Goal: Task Accomplishment & Management: Complete application form

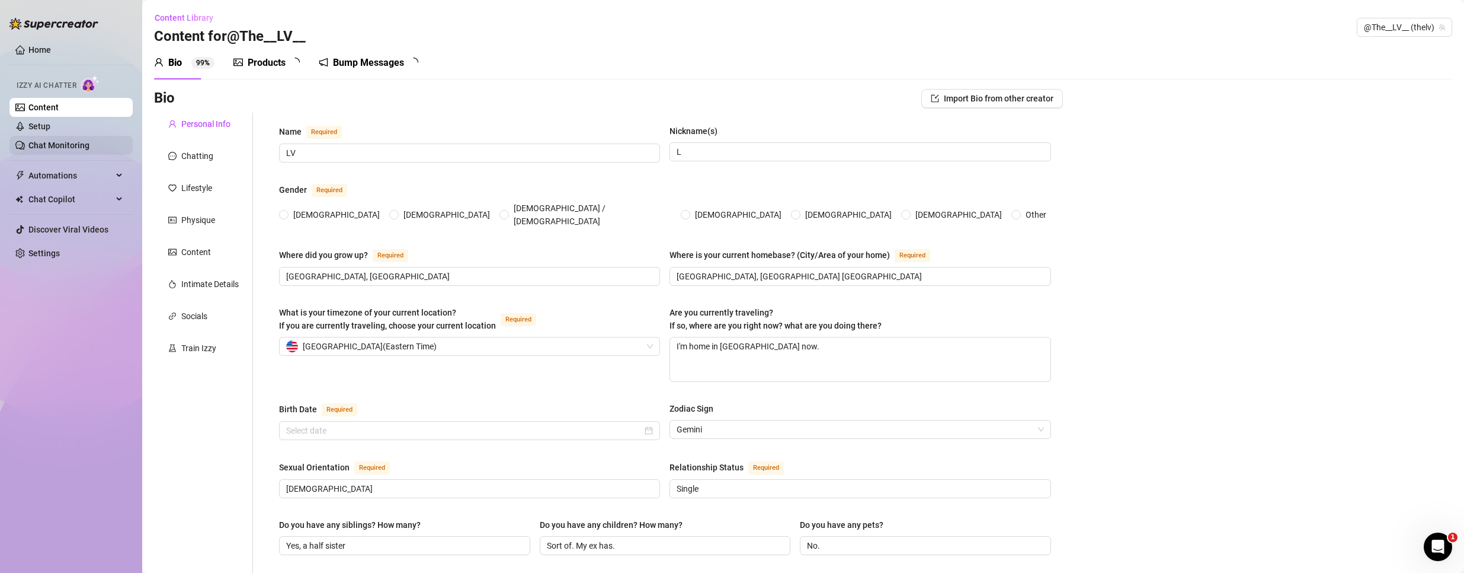
type input "LV"
type input "L"
type input "[GEOGRAPHIC_DATA], [GEOGRAPHIC_DATA]"
type input "[GEOGRAPHIC_DATA], [GEOGRAPHIC_DATA] [GEOGRAPHIC_DATA]"
type textarea "I'm home in [GEOGRAPHIC_DATA] now."
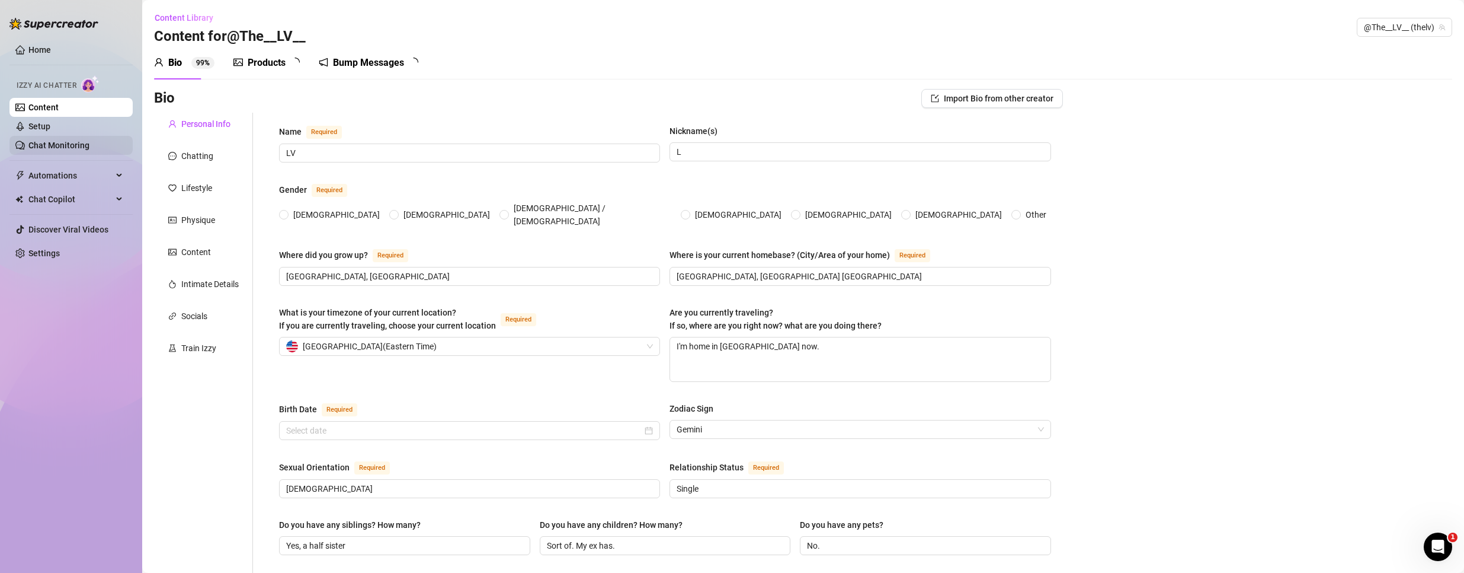
type input "[DEMOGRAPHIC_DATA]"
type input "Single"
type input "Yes, a half sister"
type input "Sort of. My ex has."
type input "No."
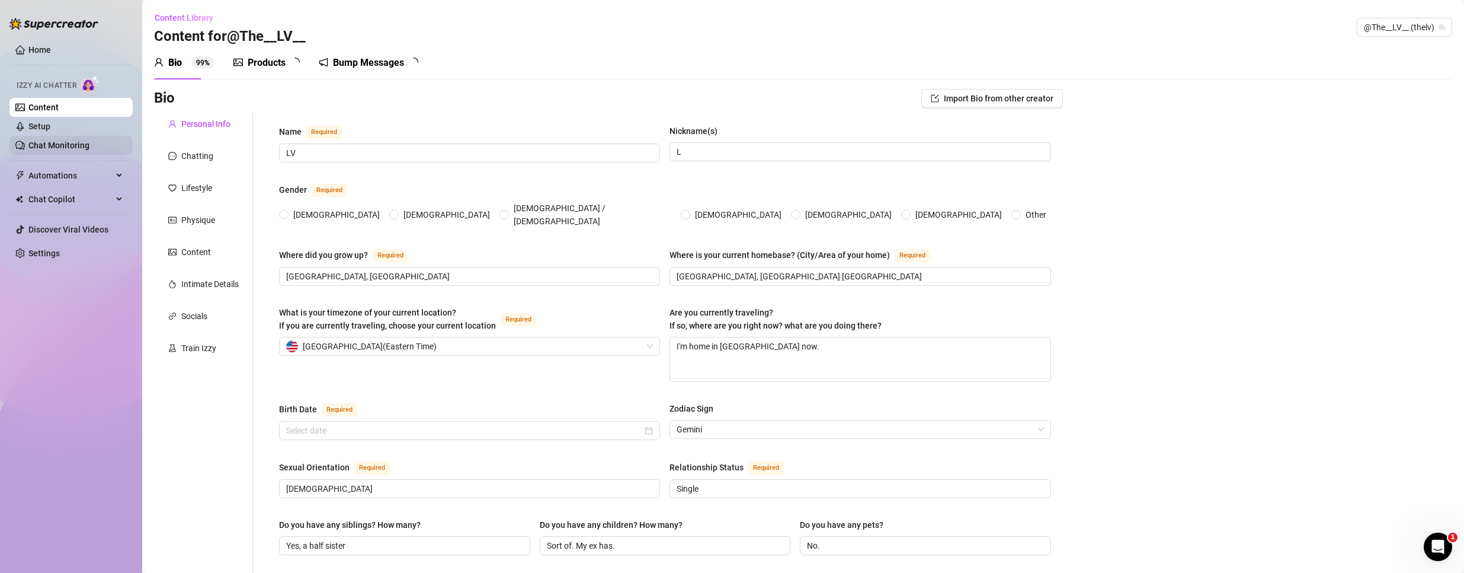
type input "I'm a real estate agent"
type input "I used to work in Private Wealth Management. Structured Lending Specialist."
type input "I have a BA in Finance from [GEOGRAPHIC_DATA]"
type input "I believe in [DEMOGRAPHIC_DATA]. I don't practice any specific religion but res…"
type input "My ideology is centered around empathy, [MEDICAL_DATA], and equality."
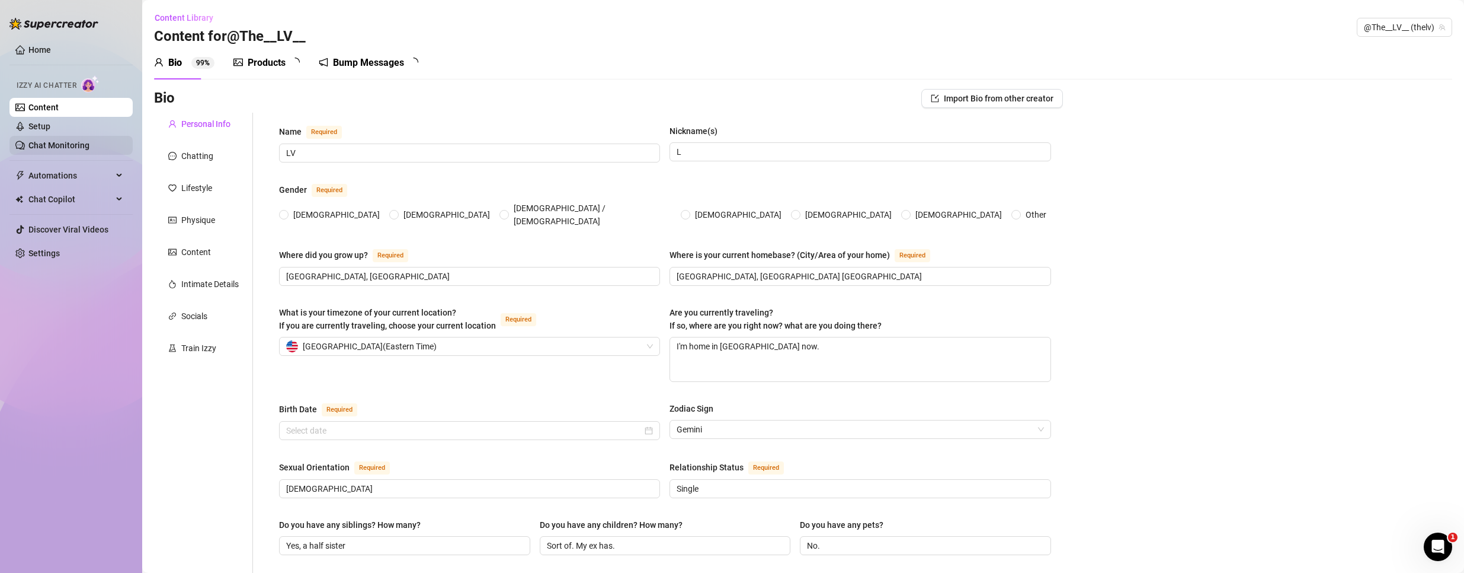
type textarea "My dream is to prove my inner self that I can create something to feel proud of…"
type textarea "One time i was recognized when I was about to cross the street of [GEOGRAPHIC_D…"
type textarea "I have always been a big nerd and discipline was the only way I could learn so …"
type textarea "I am a romantic slut!"
radio input "true"
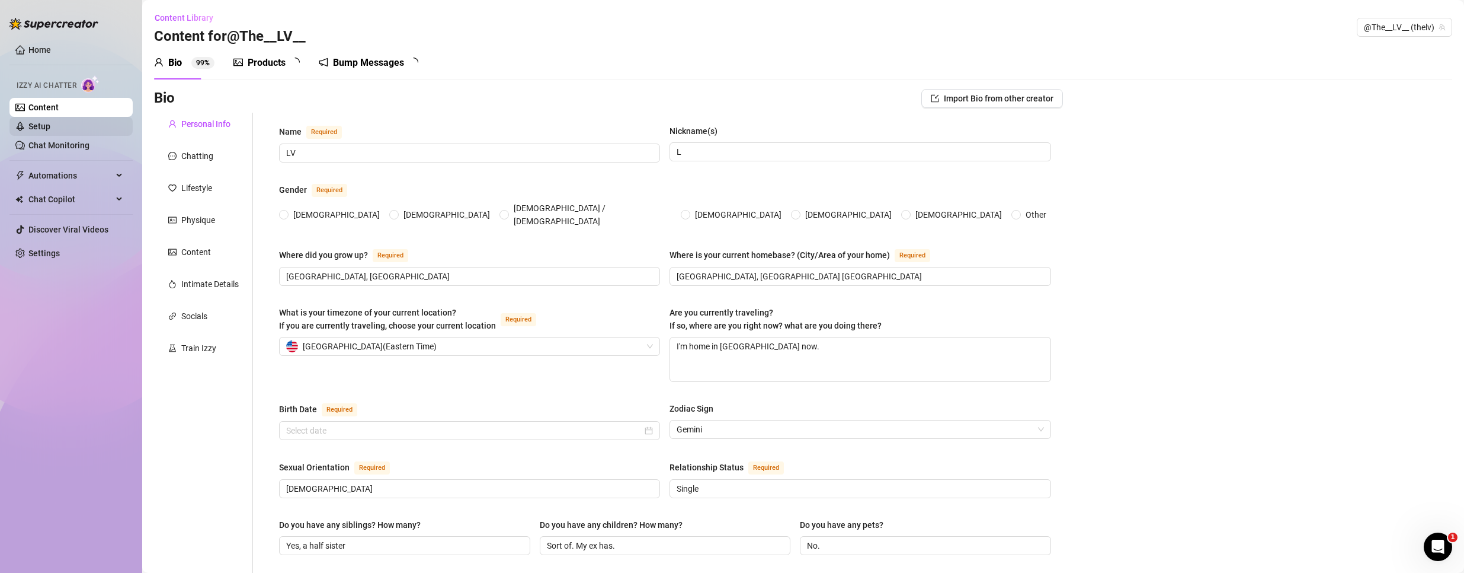
type input "[DATE]"
click at [286, 66] on div "Products" at bounding box center [267, 63] width 38 height 14
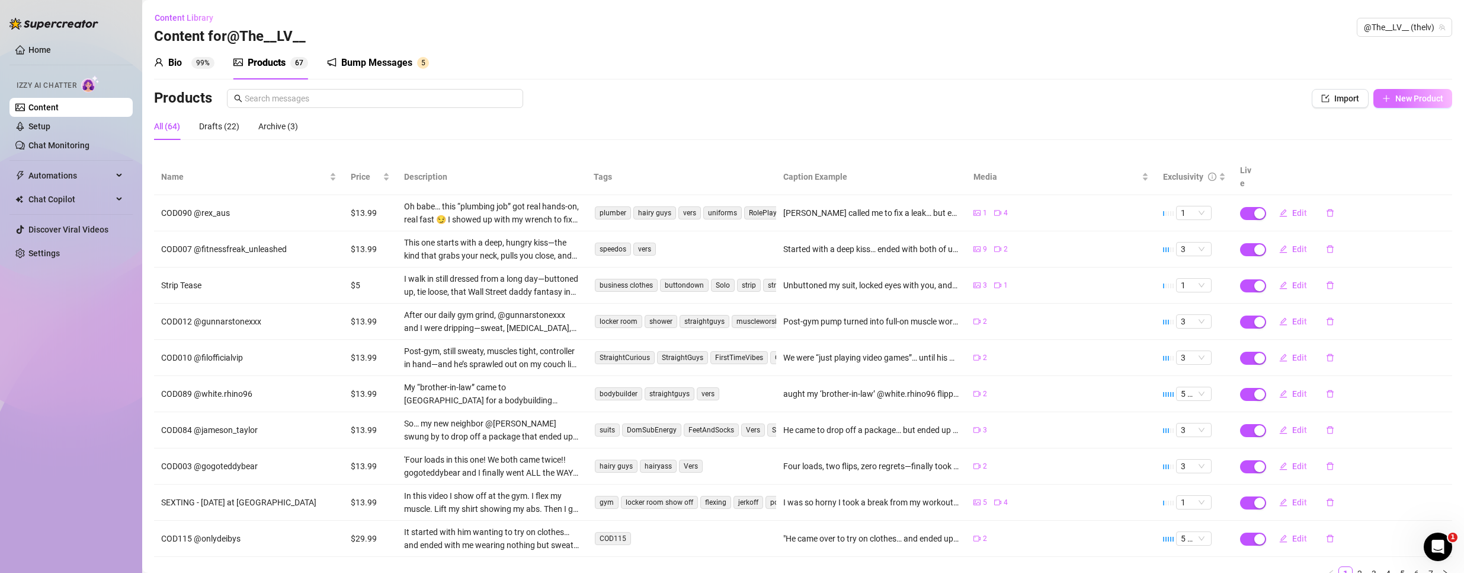
click at [1412, 95] on span "New Product" at bounding box center [1420, 98] width 48 height 9
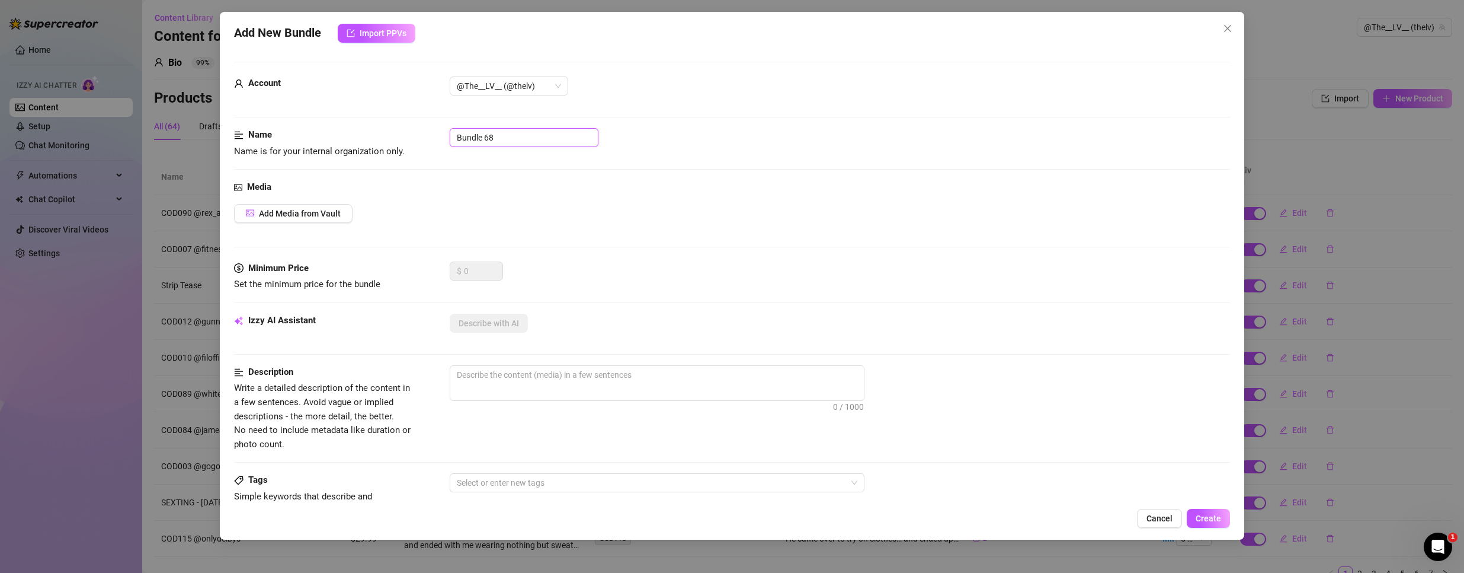
drag, startPoint x: 491, startPoint y: 137, endPoint x: 122, endPoint y: 113, distance: 370.0
click at [123, 113] on div "Add New Bundle Import PPVs Account @The__LV__ (@thelv) Name Name is for your in…" at bounding box center [732, 286] width 1464 height 573
click at [518, 140] on input "COD116 @" at bounding box center [524, 137] width 149 height 19
drag, startPoint x: 518, startPoint y: 140, endPoint x: 491, endPoint y: 133, distance: 28.2
click at [491, 133] on input "COD116 @" at bounding box center [524, 137] width 149 height 19
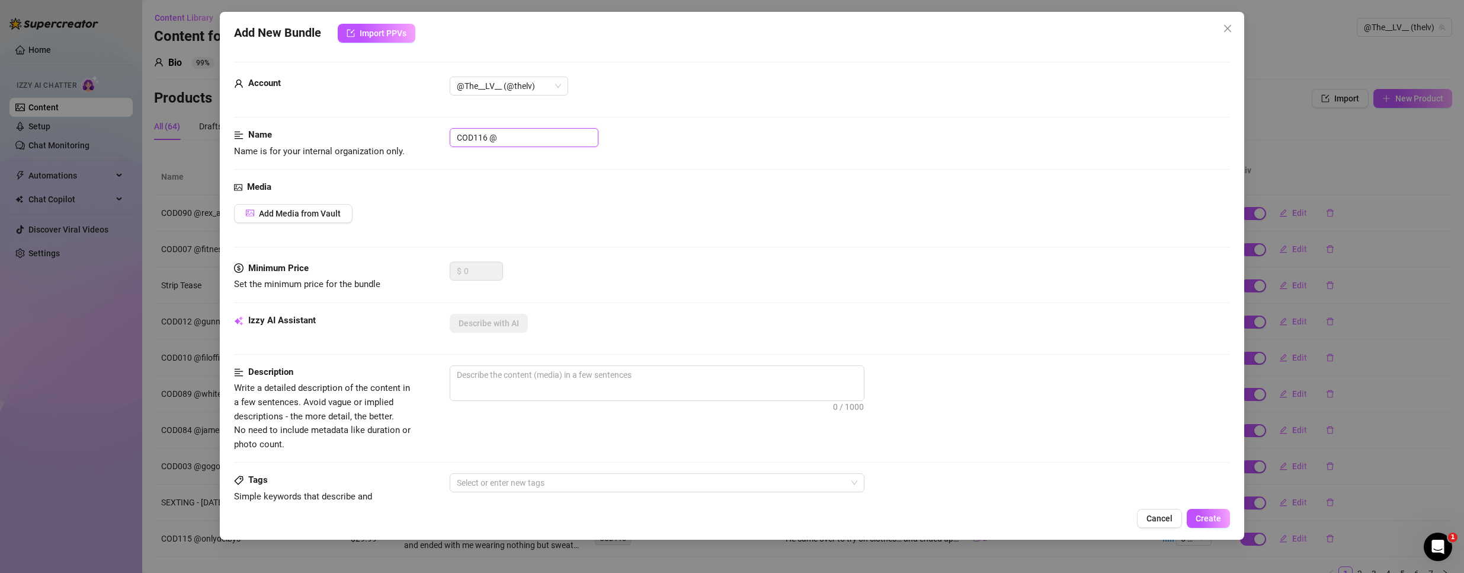
paste input "derekspears"
type input "COD116 @derekspears"
click at [322, 212] on span "Add Media from Vault" at bounding box center [300, 213] width 82 height 9
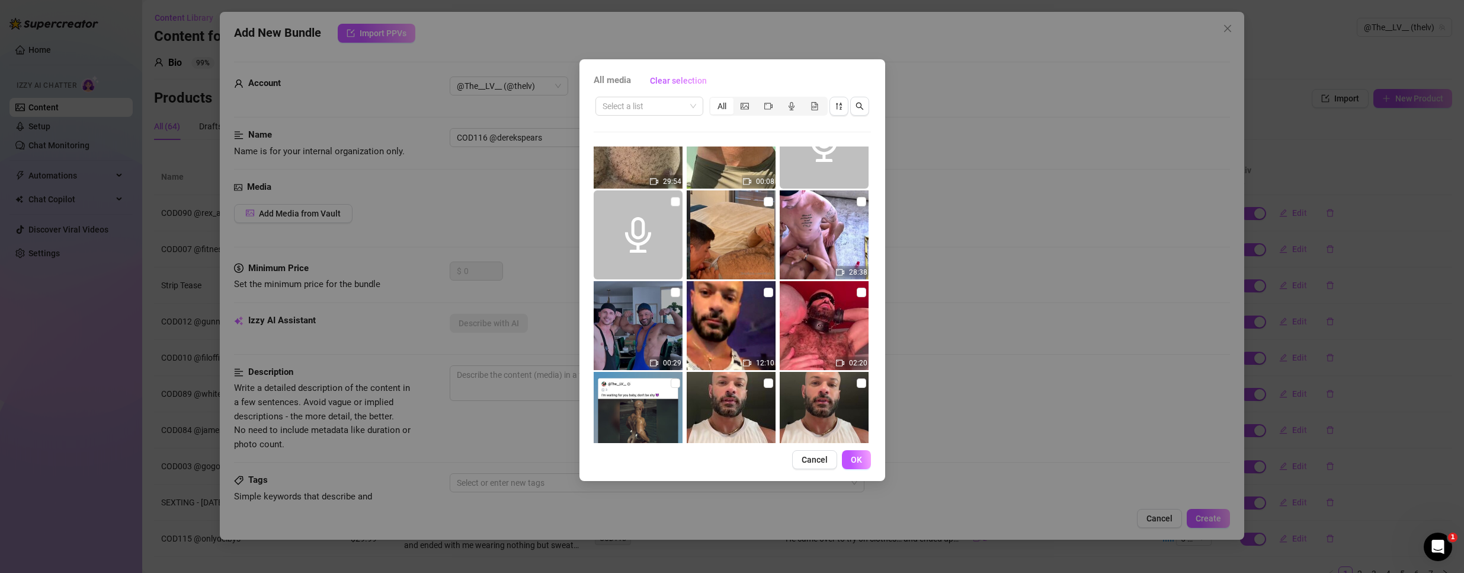
scroll to position [59, 0]
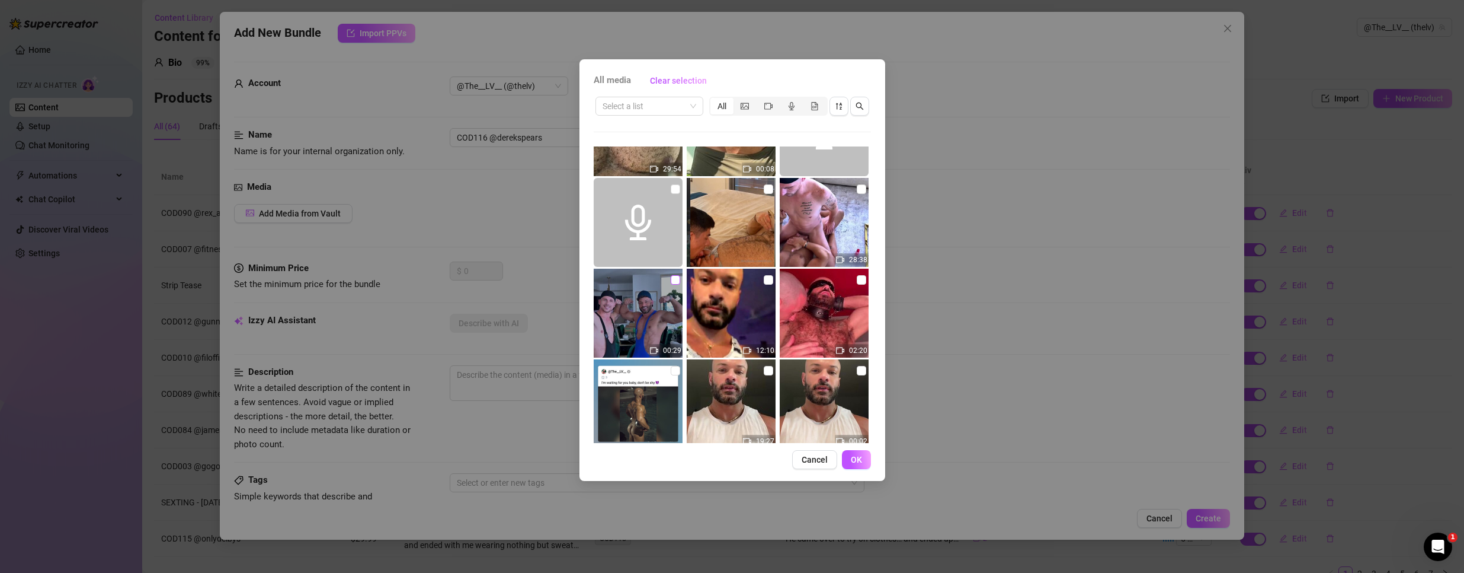
click at [677, 279] on input "checkbox" at bounding box center [675, 279] width 9 height 9
checkbox input "true"
click at [850, 458] on button "OK" at bounding box center [856, 459] width 29 height 19
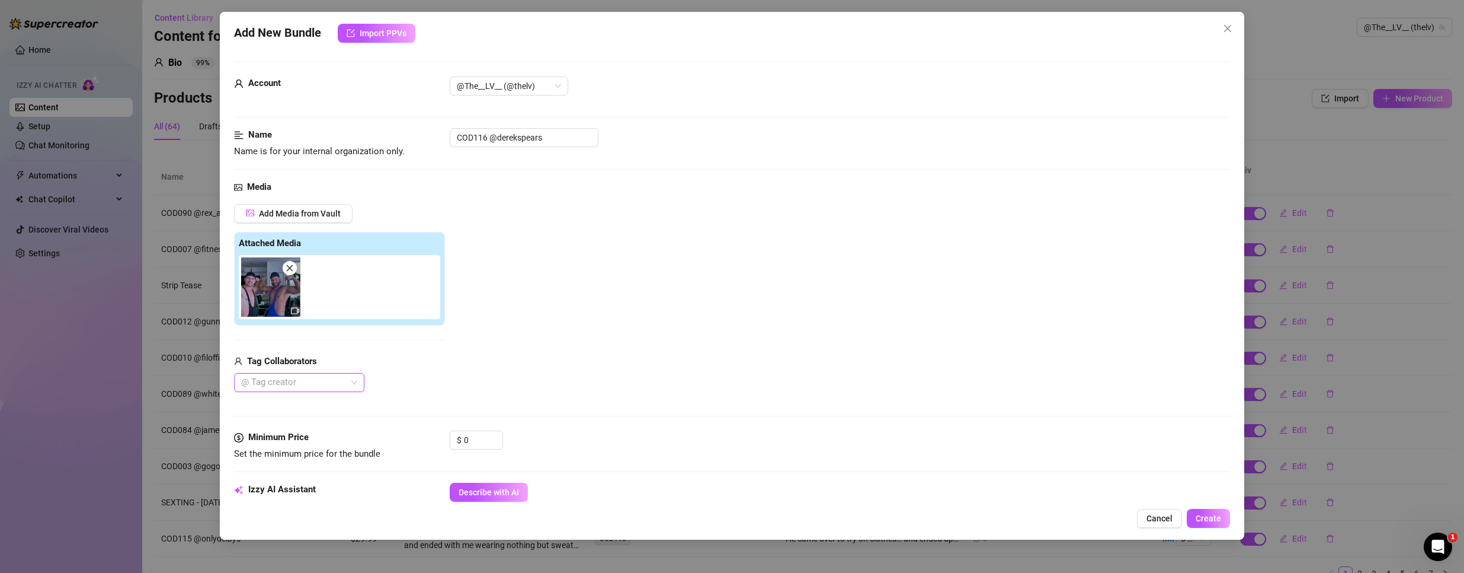
click at [273, 378] on div at bounding box center [292, 382] width 113 height 17
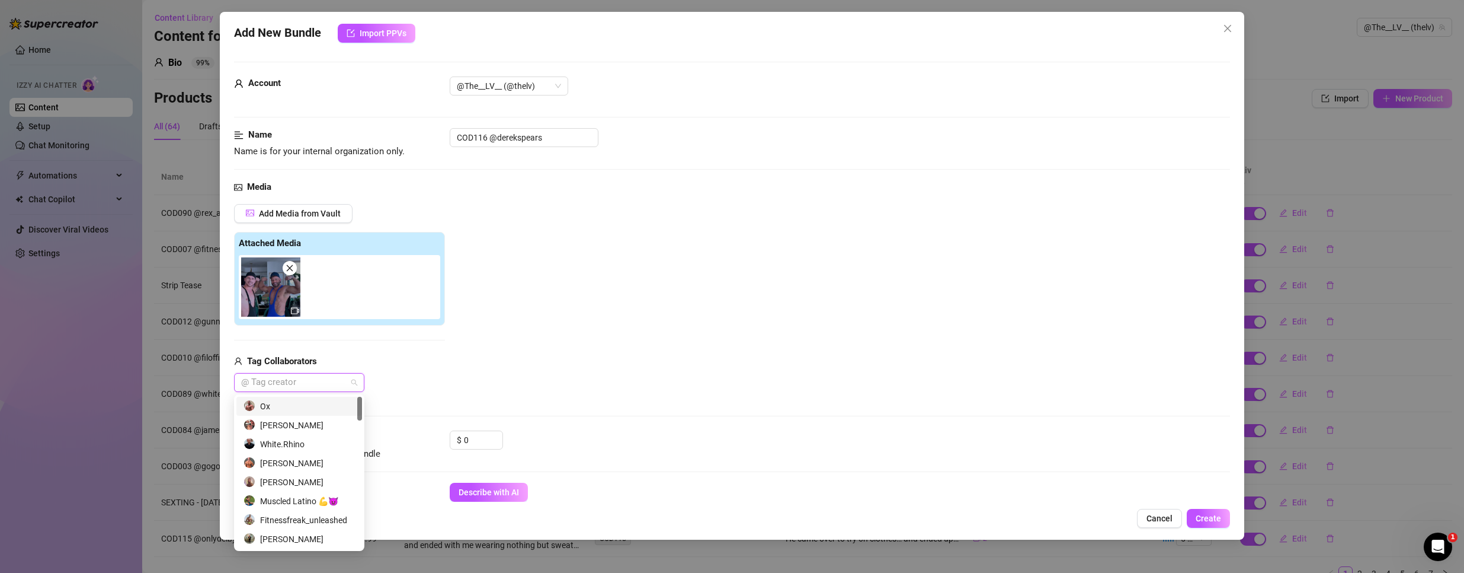
click at [361, 417] on div "106981728 691204 Ox [PERSON_NAME].Rhino [PERSON_NAME] [PERSON_NAME] Latino 💪😈 F…" at bounding box center [299, 472] width 130 height 156
click at [361, 411] on div at bounding box center [359, 410] width 5 height 24
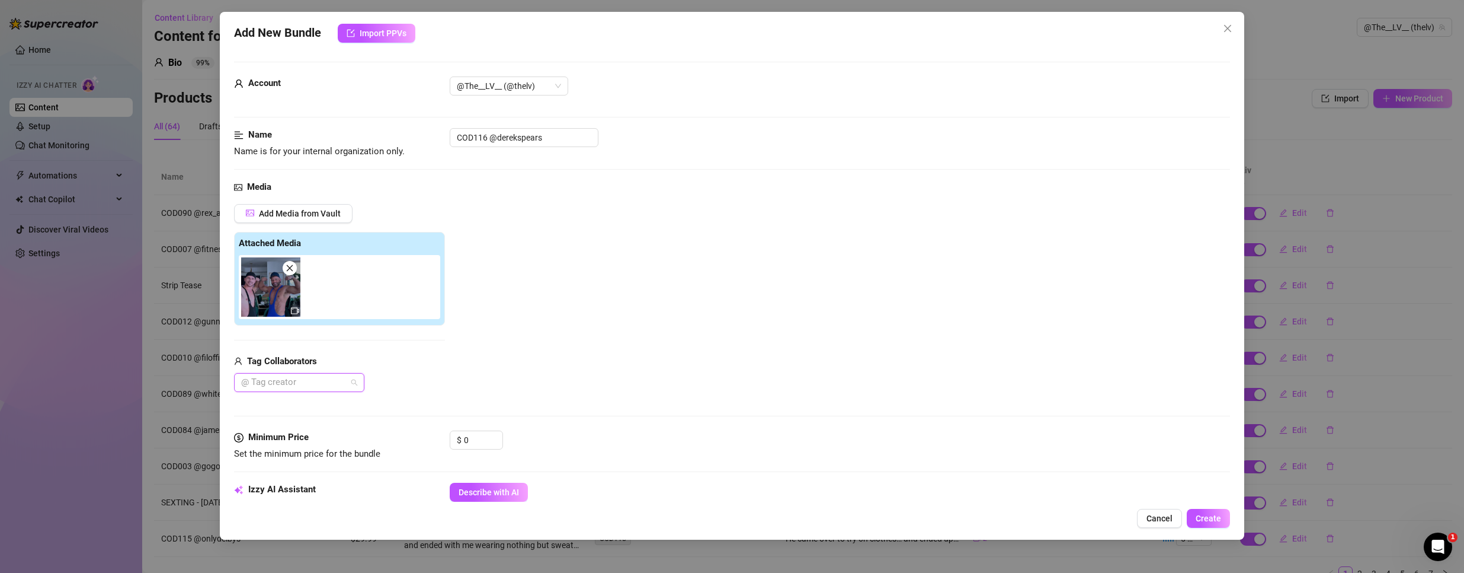
click at [284, 376] on div at bounding box center [292, 382] width 113 height 17
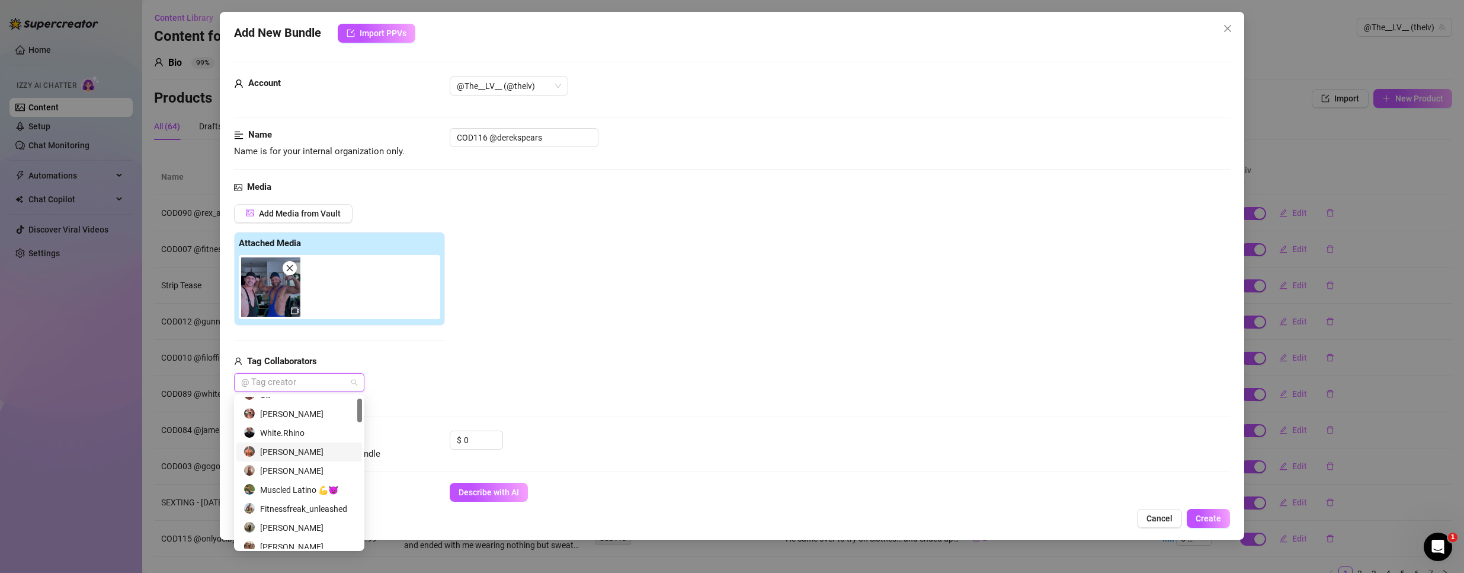
click at [312, 447] on div "[PERSON_NAME]" at bounding box center [299, 451] width 111 height 13
click at [507, 358] on div "Add Media from Vault Attached Media Tag Collaborators [PERSON_NAME]" at bounding box center [732, 298] width 997 height 188
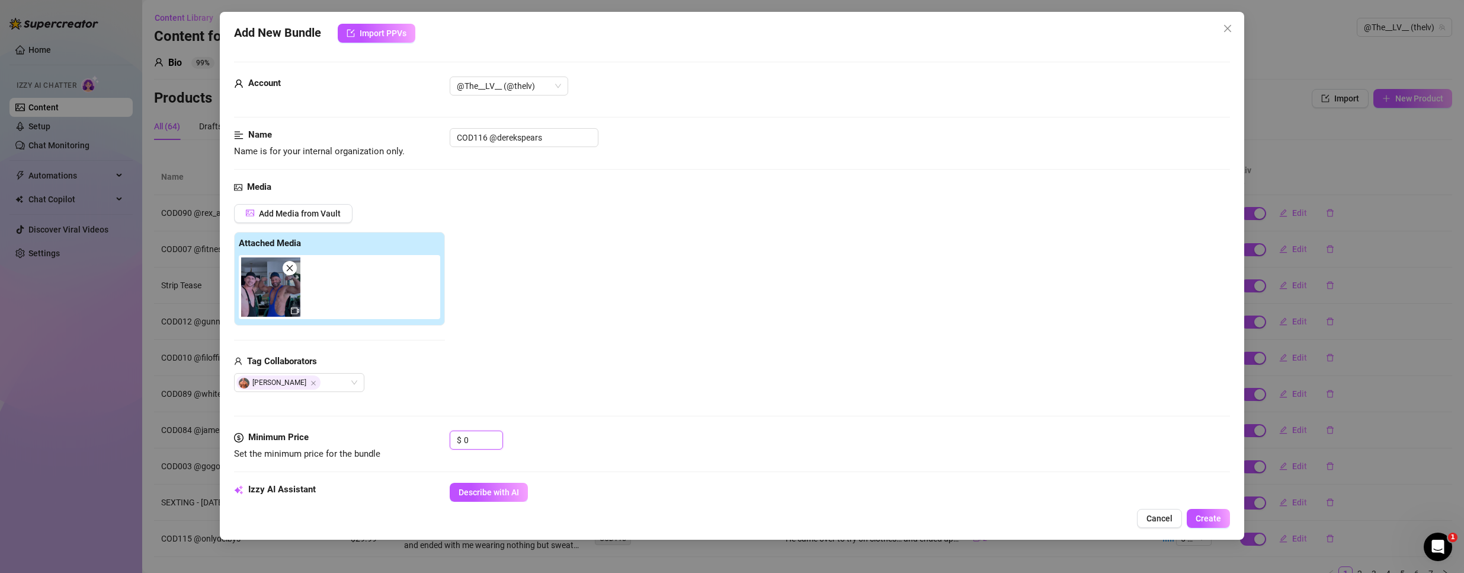
drag, startPoint x: 478, startPoint y: 440, endPoint x: 327, endPoint y: 411, distance: 154.6
click at [327, 411] on form "Account @The__LV__ (@thelv) Name Name is for your internal organization only. C…" at bounding box center [732, 560] width 997 height 996
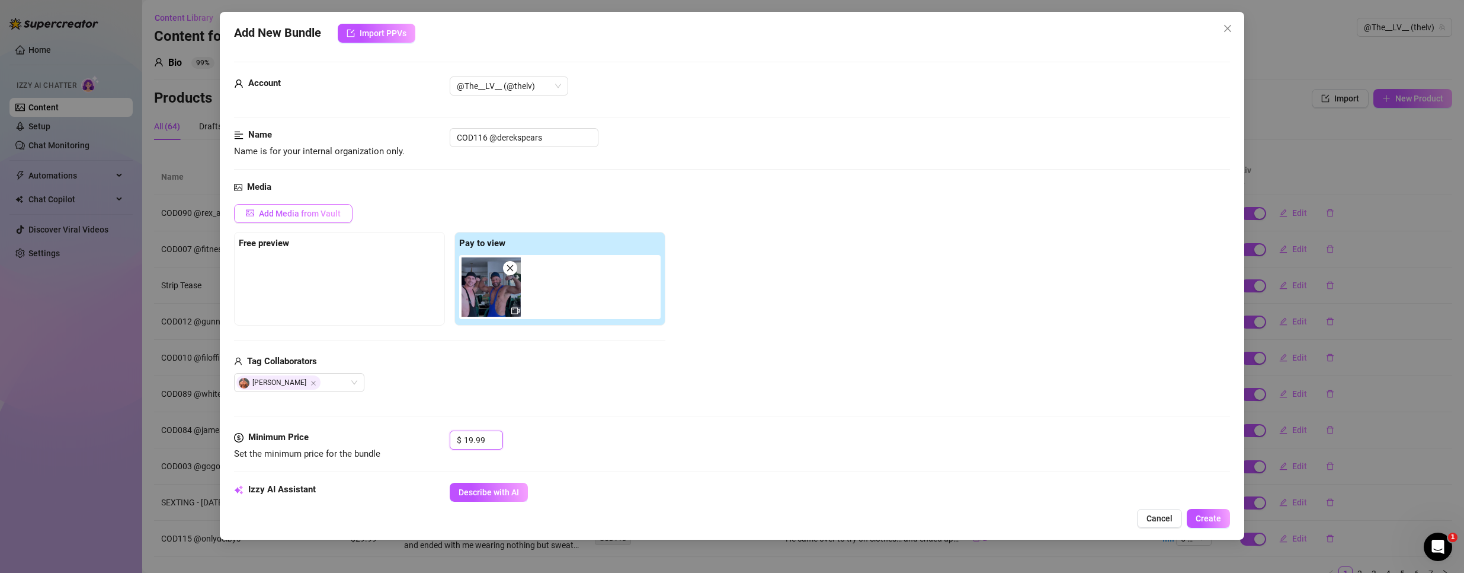
type input "19.99"
click at [333, 211] on span "Add Media from Vault" at bounding box center [300, 213] width 82 height 9
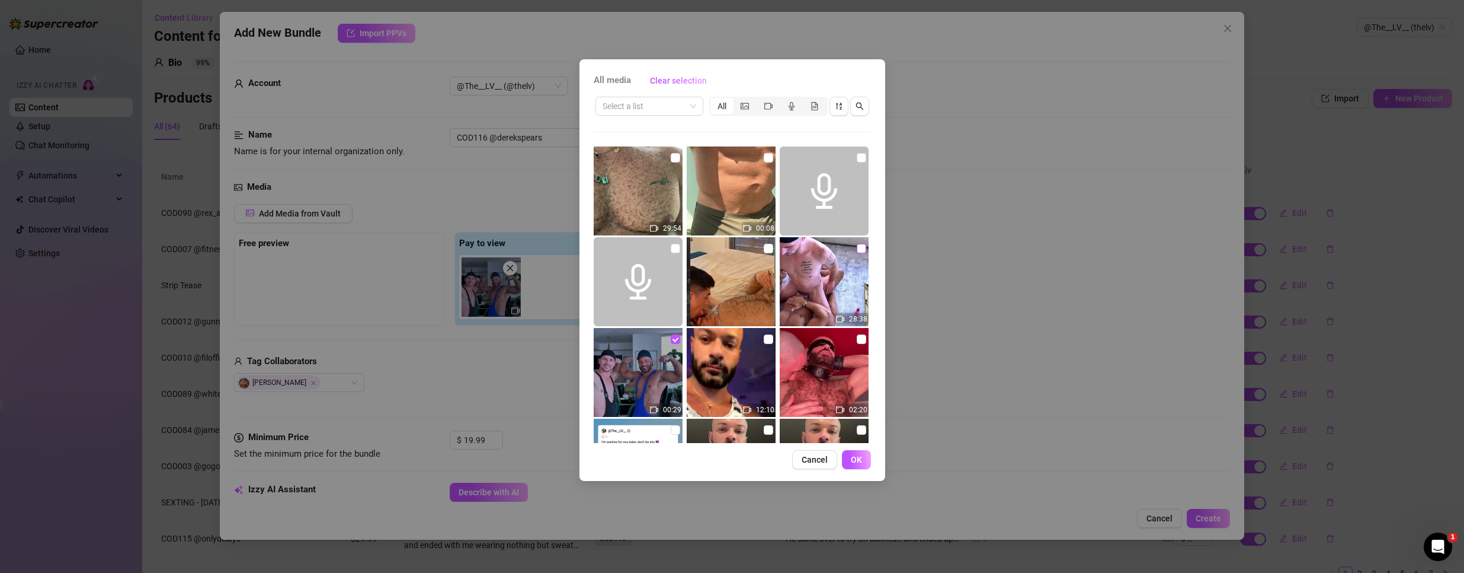
click at [858, 250] on input "checkbox" at bounding box center [861, 248] width 9 height 9
checkbox input "true"
click at [860, 469] on div "All media Clear selection Select a list All 29:54 00:08 28:38 00:29 12:10 02:20…" at bounding box center [733, 269] width 306 height 421
click at [852, 458] on span "OK" at bounding box center [856, 459] width 11 height 9
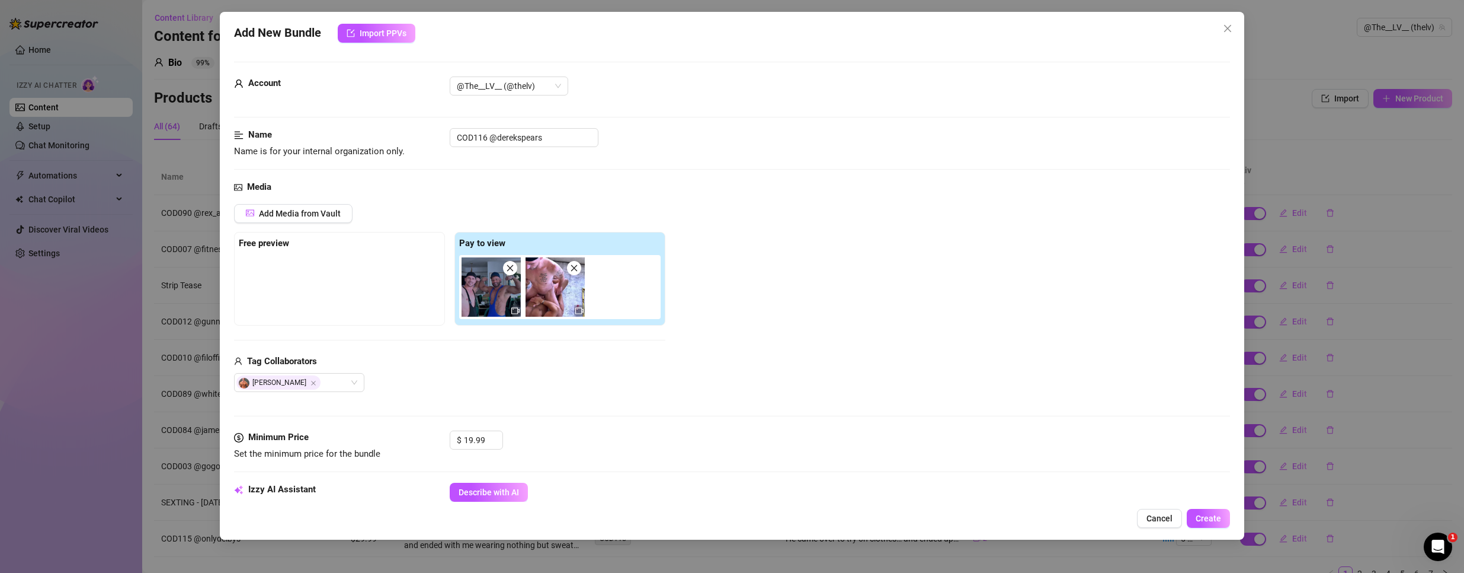
click at [578, 274] on img at bounding box center [555, 286] width 59 height 59
click at [578, 273] on span at bounding box center [574, 268] width 14 height 14
click at [511, 272] on icon "close" at bounding box center [510, 268] width 8 height 8
type input "0"
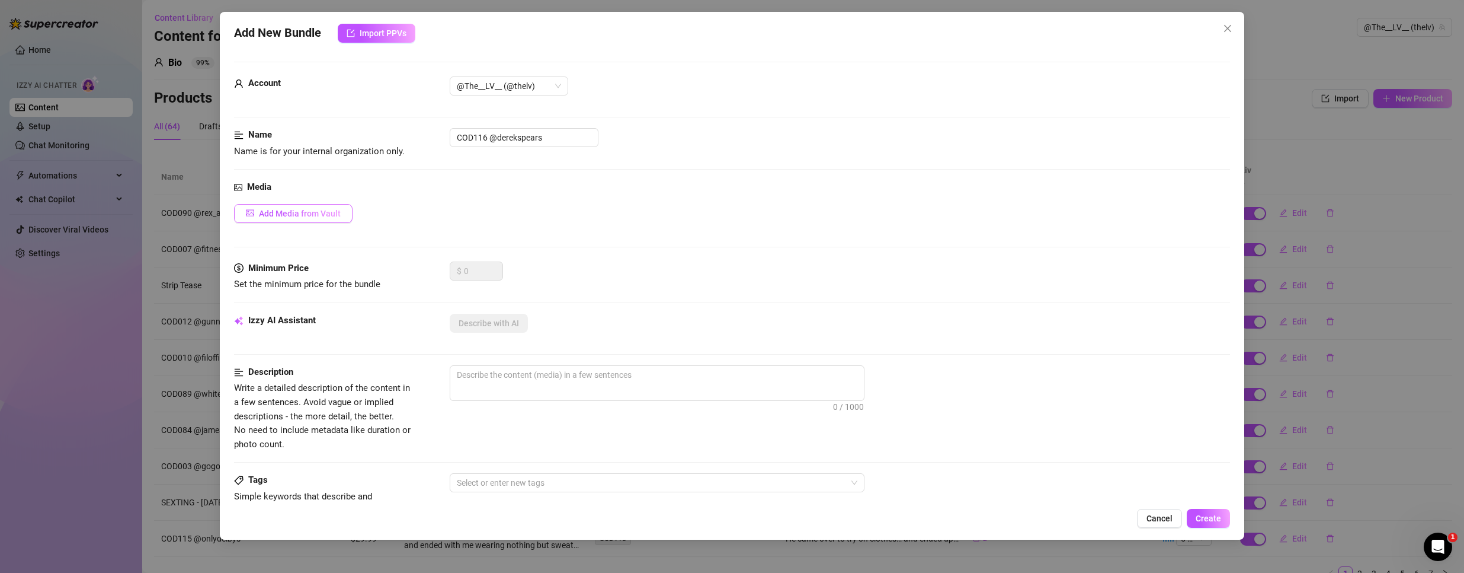
click at [298, 213] on span "Add Media from Vault" at bounding box center [300, 213] width 82 height 9
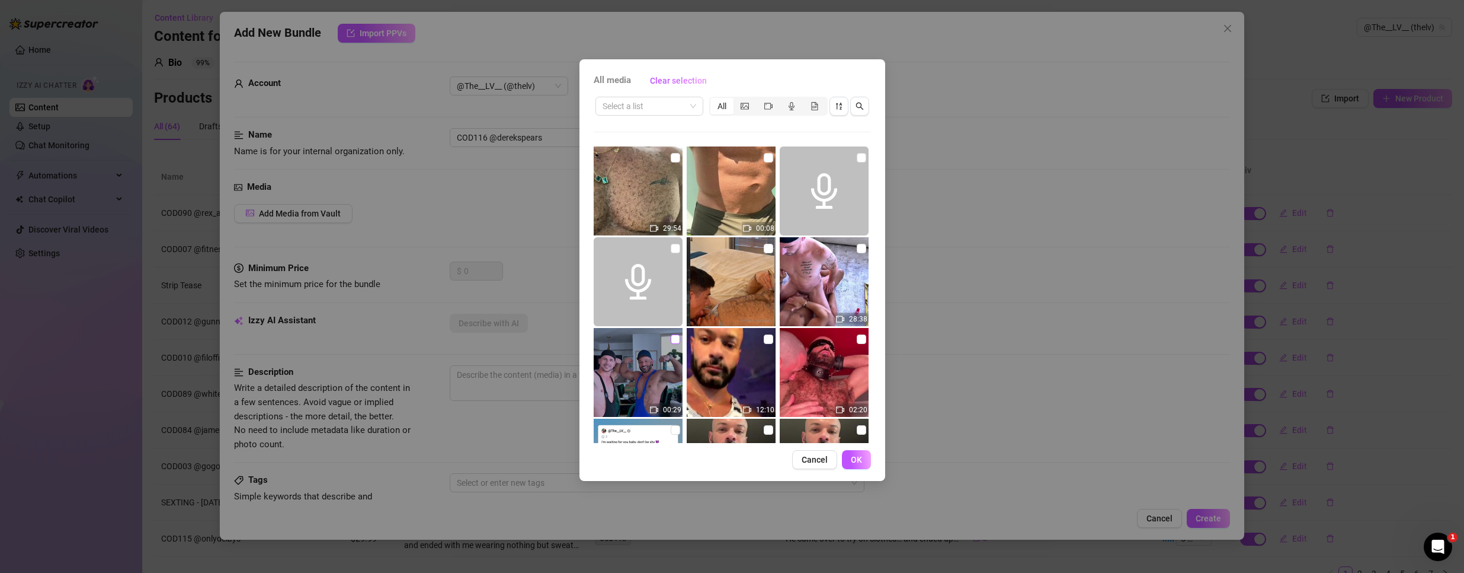
click at [673, 338] on input "checkbox" at bounding box center [675, 338] width 9 height 9
checkbox input "true"
click at [867, 463] on button "OK" at bounding box center [856, 459] width 29 height 19
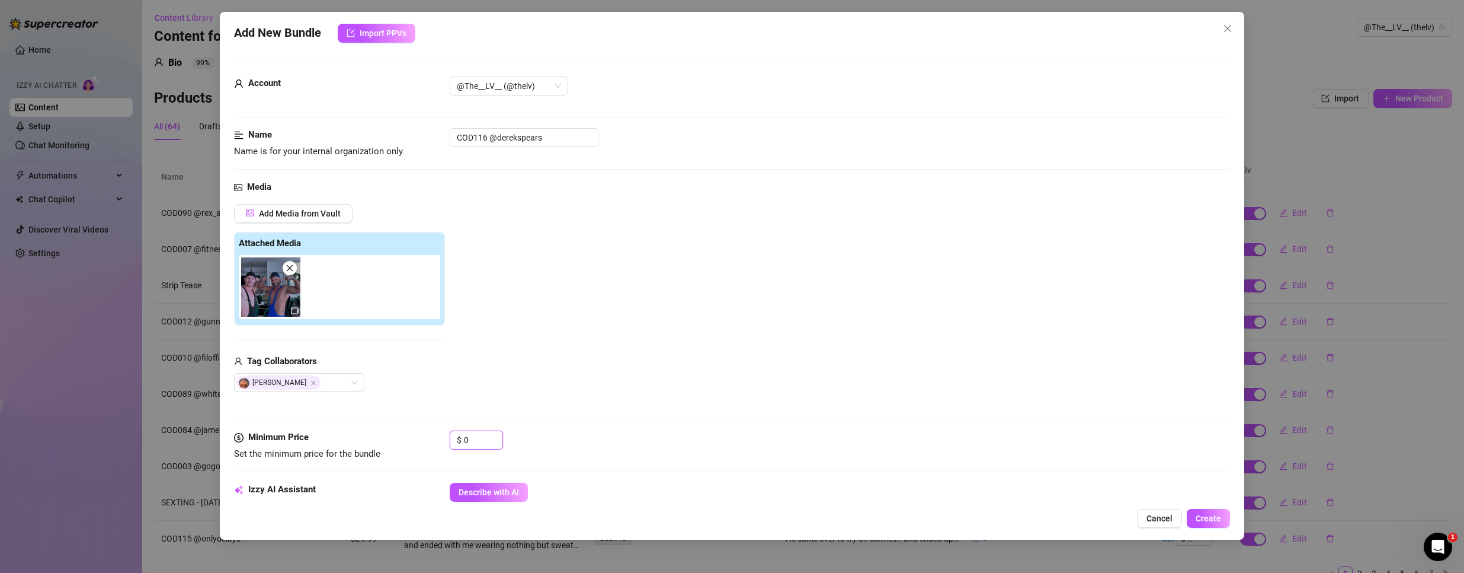
drag, startPoint x: 482, startPoint y: 440, endPoint x: 287, endPoint y: 410, distance: 197.3
click at [287, 410] on form "Account @The__LV__ (@thelv) Name Name is for your internal organization only. C…" at bounding box center [732, 560] width 997 height 996
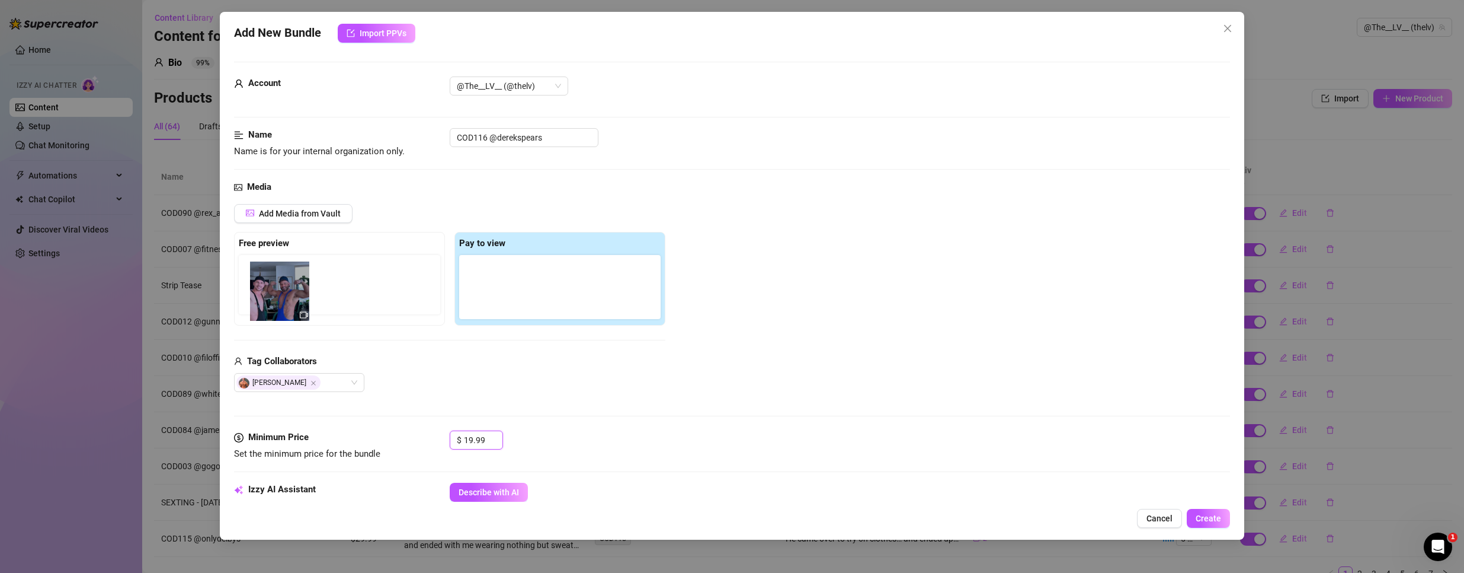
drag, startPoint x: 475, startPoint y: 280, endPoint x: 250, endPoint y: 287, distance: 225.3
click at [250, 287] on div "Free preview Pay to view" at bounding box center [449, 279] width 431 height 94
drag, startPoint x: 483, startPoint y: 290, endPoint x: 258, endPoint y: 288, distance: 225.2
click at [258, 288] on div "Free preview Pay to view" at bounding box center [449, 279] width 431 height 94
type input "19.99"
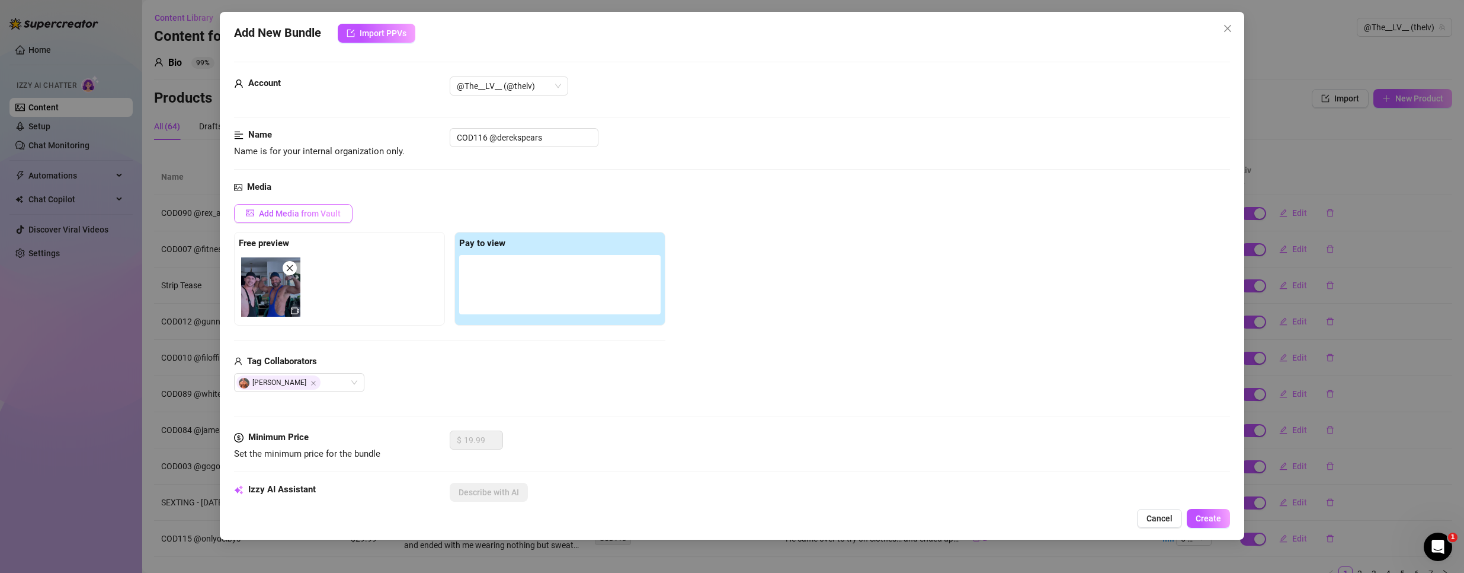
click at [285, 210] on span "Add Media from Vault" at bounding box center [300, 213] width 82 height 9
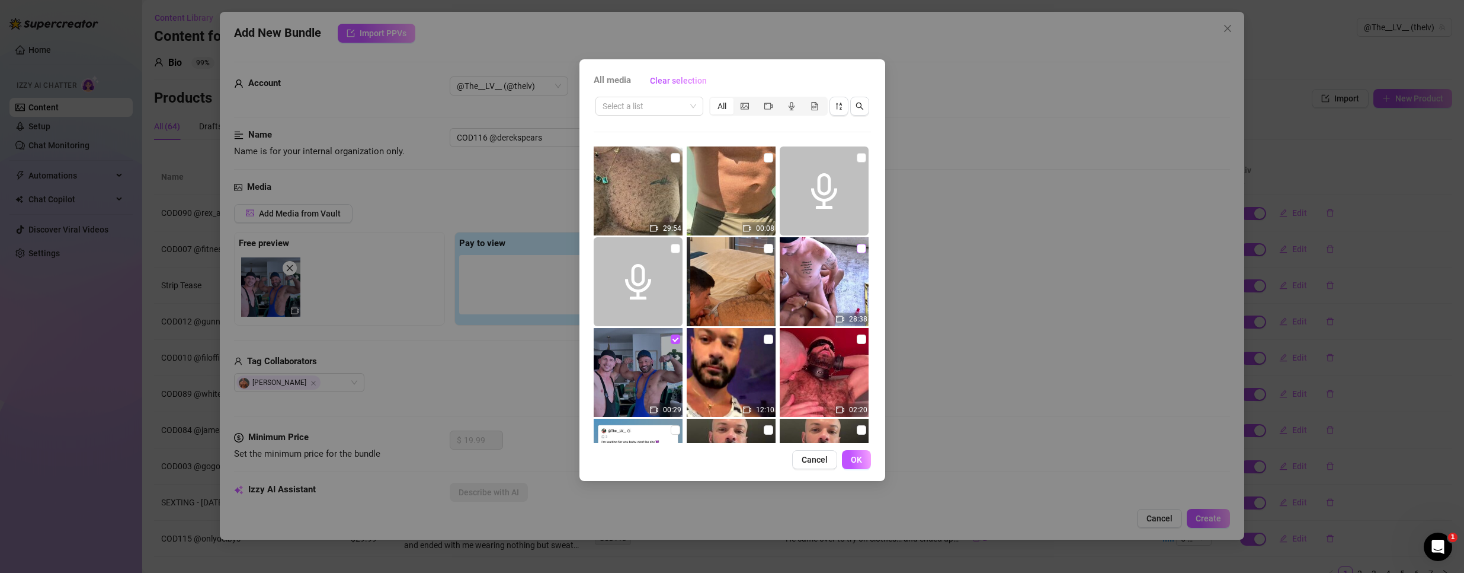
click at [857, 245] on input "checkbox" at bounding box center [861, 248] width 9 height 9
checkbox input "true"
click at [861, 463] on span "OK" at bounding box center [856, 459] width 11 height 9
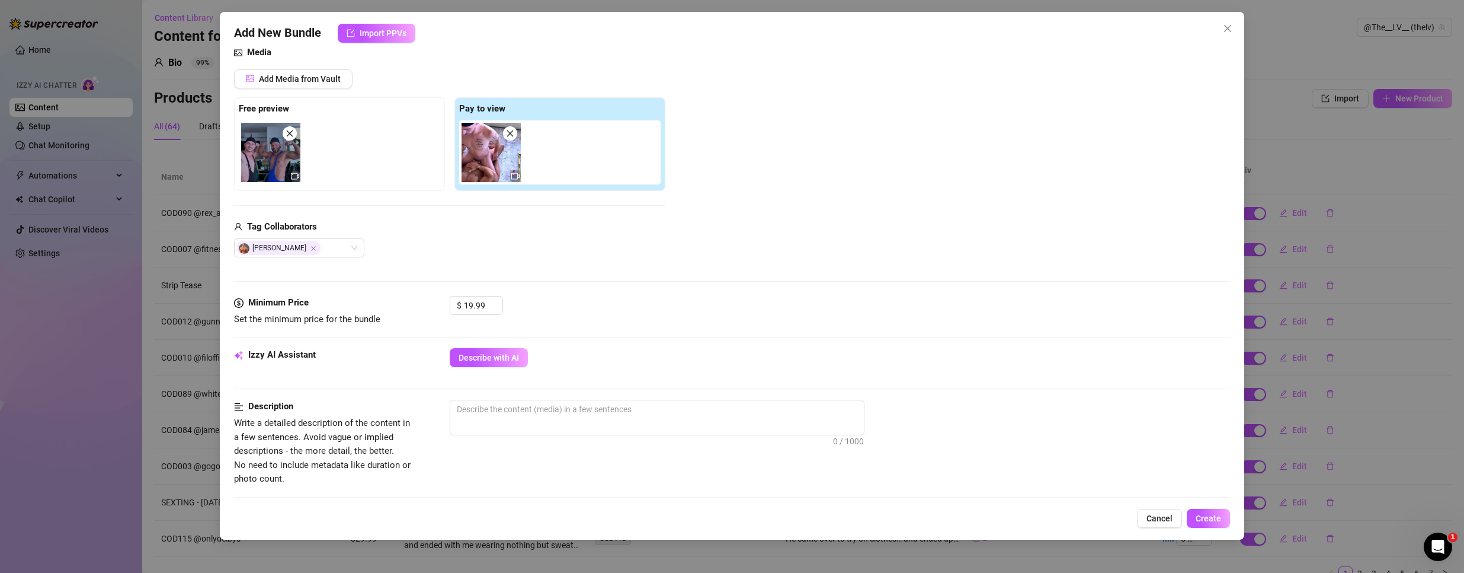
scroll to position [237, 0]
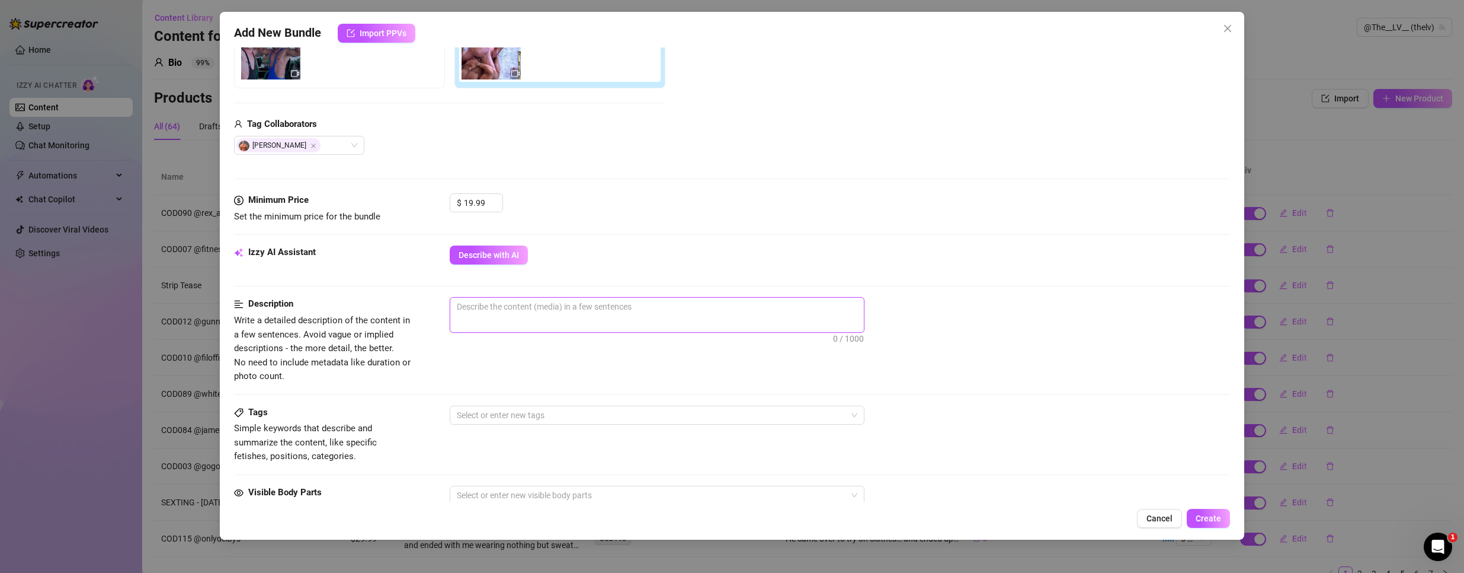
click at [516, 308] on textarea at bounding box center [657, 307] width 414 height 18
click at [597, 312] on textarea at bounding box center [657, 307] width 414 height 18
paste textarea "Location = Apartment Appearances = @derekspears has tattoos, is very light-skin…"
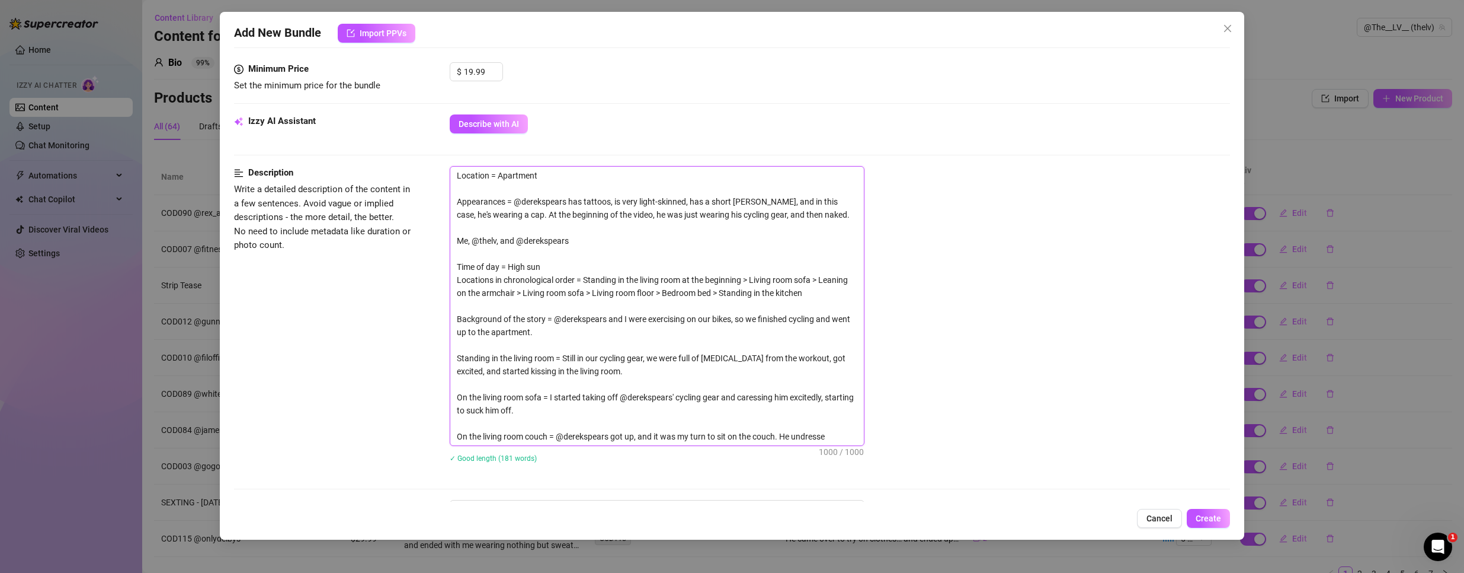
scroll to position [356, 0]
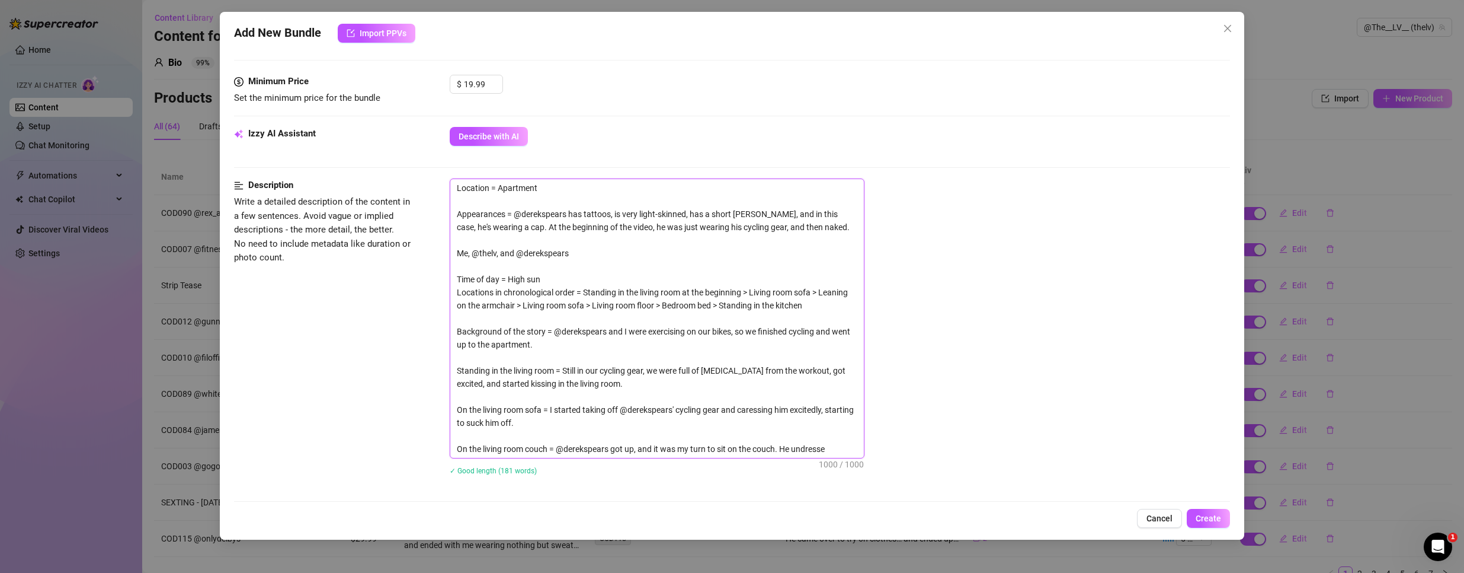
drag, startPoint x: 582, startPoint y: 251, endPoint x: 408, endPoint y: 174, distance: 190.3
click at [408, 174] on form "Account @The__LV__ (@thelv) Name Name is for your internal organization only. C…" at bounding box center [732, 316] width 997 height 1221
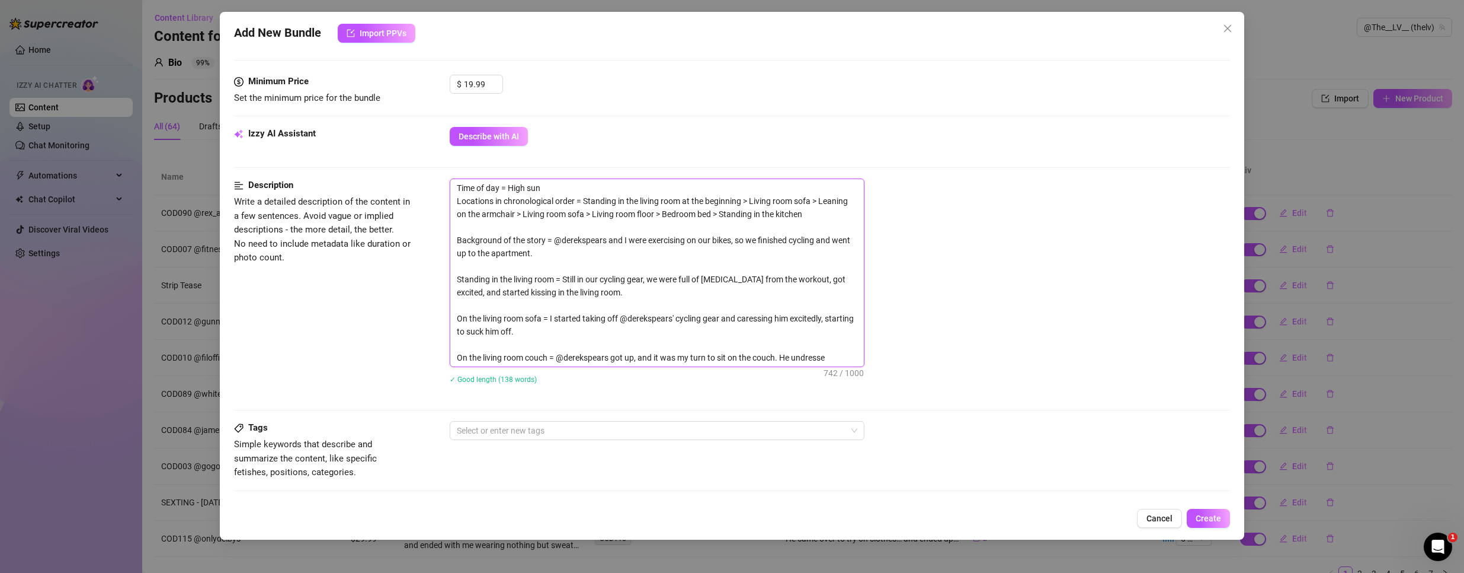
click at [577, 298] on textarea "Time of day = High sun Locations in chronological order = Standing in the livin…" at bounding box center [657, 272] width 414 height 187
paste textarea "d me and started sucking me passionately. At that moment, I got up, and he cont…"
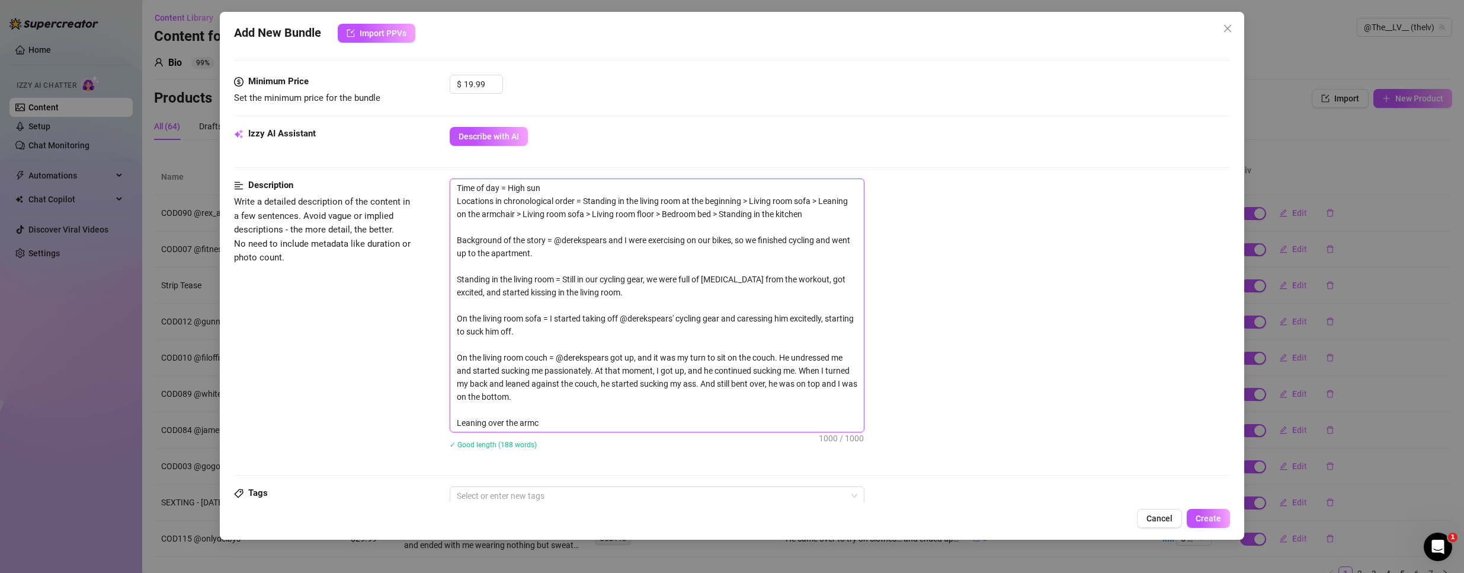
scroll to position [0, 0]
drag, startPoint x: 550, startPoint y: 426, endPoint x: 444, endPoint y: 421, distance: 106.2
click at [444, 421] on div "Description Write a detailed description of the content in a few sentences. Avo…" at bounding box center [732, 321] width 997 height 286
click at [475, 340] on textarea "Time of day = High sun Locations in chronological order = Standing in the livin…" at bounding box center [657, 292] width 414 height 226
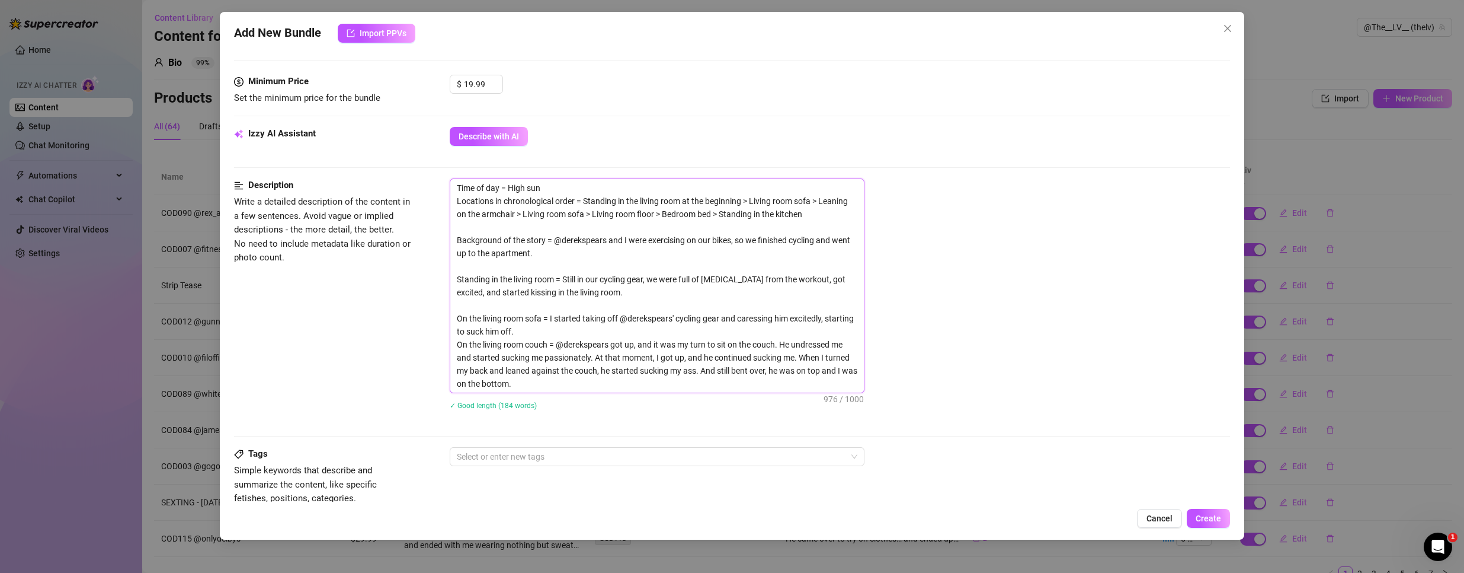
click at [477, 303] on textarea "Time of day = High sun Locations in chronological order = Standing in the livin…" at bounding box center [657, 285] width 414 height 213
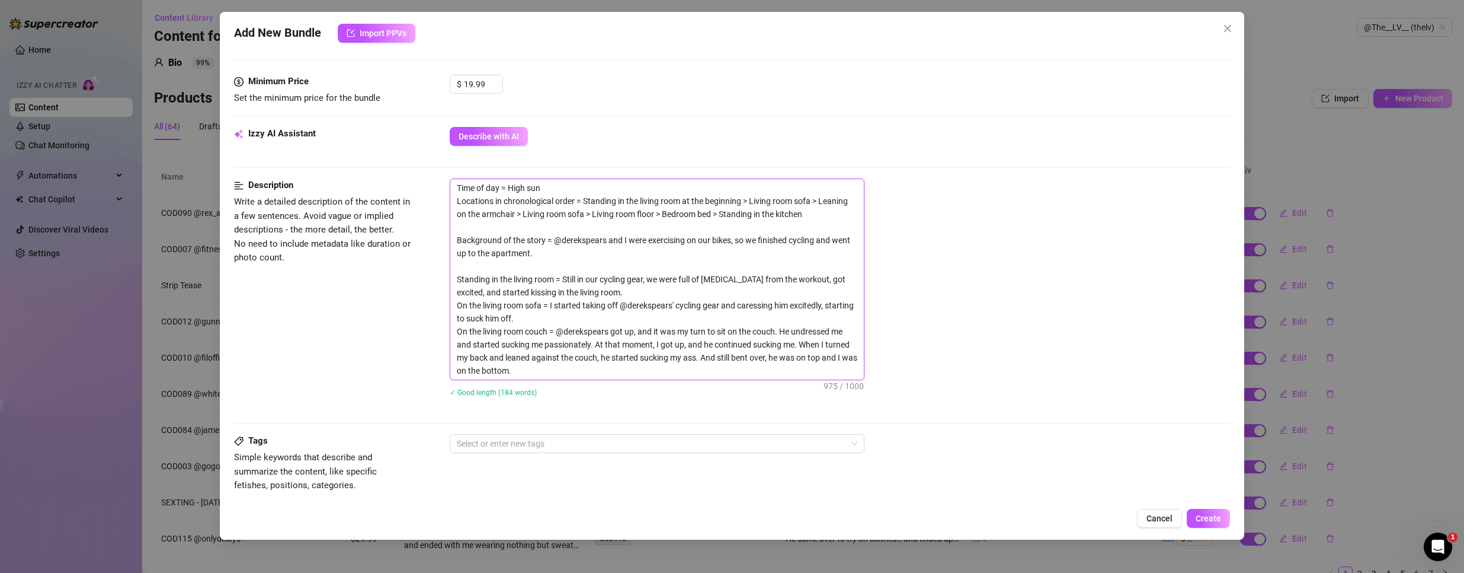
click at [474, 269] on textarea "Time of day = High sun Locations in chronological order = Standing in the livin…" at bounding box center [657, 279] width 414 height 200
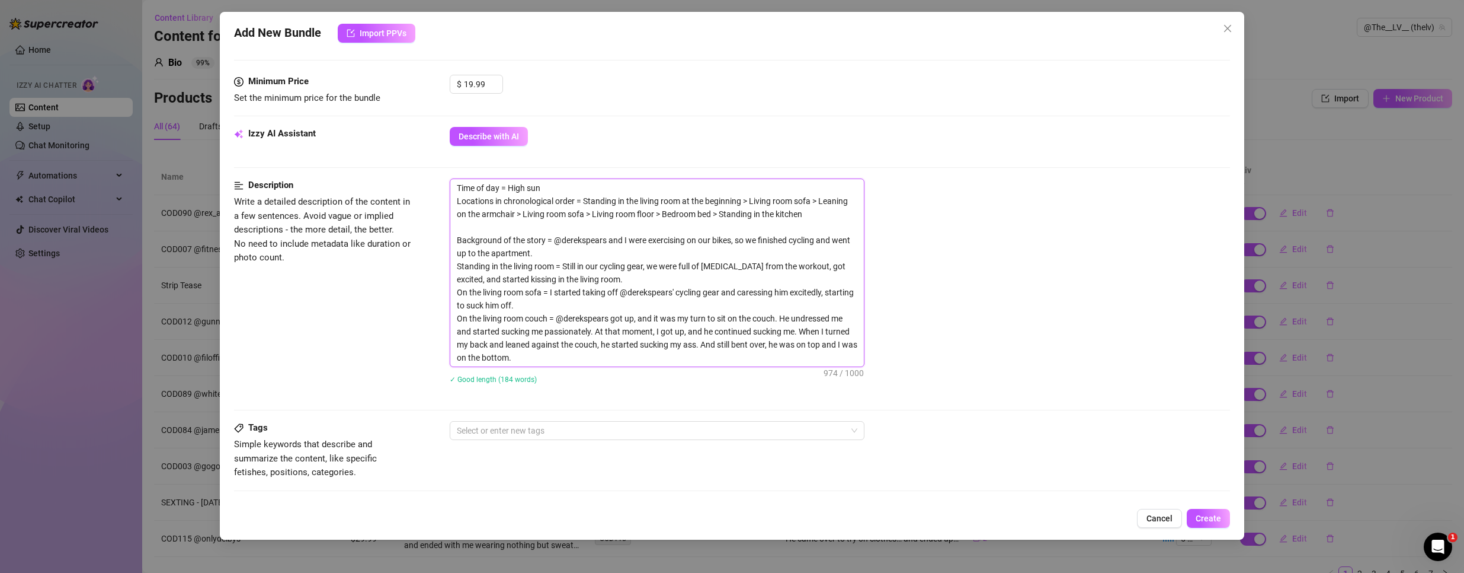
click at [467, 225] on textarea "Time of day = High sun Locations in chronological order = Standing in the livin…" at bounding box center [657, 272] width 414 height 187
type textarea "Time of day = High sun Locations in chronological order = Standing in the livin…"
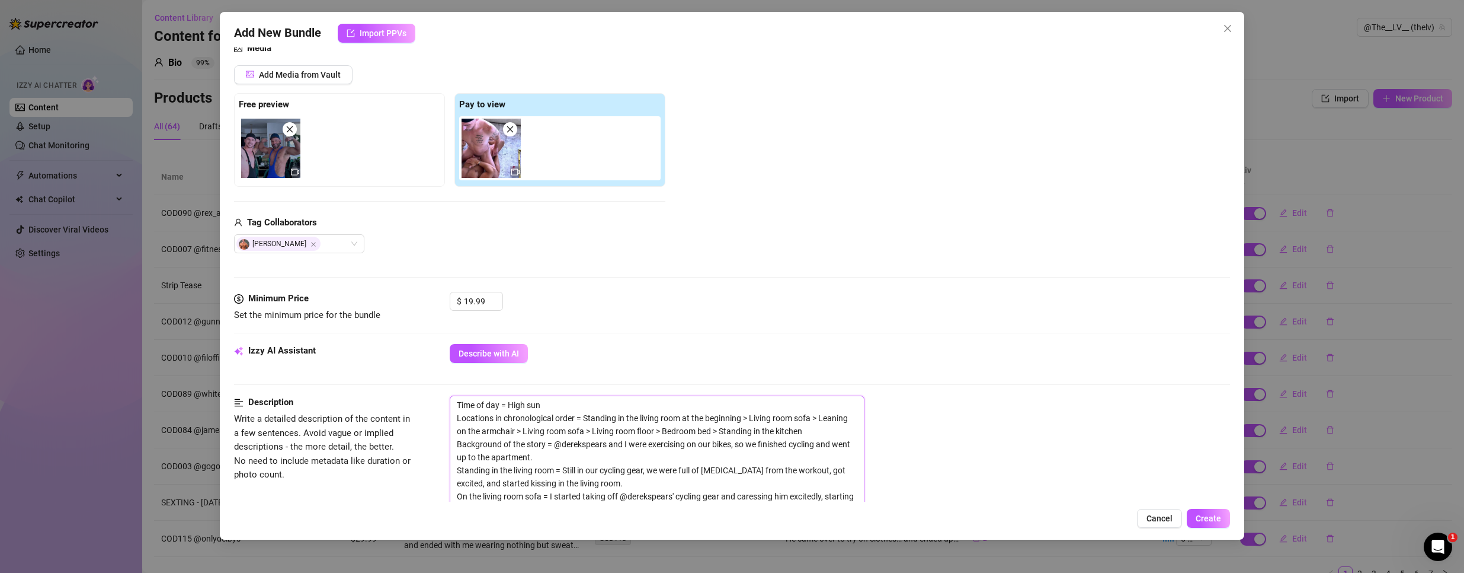
scroll to position [474, 0]
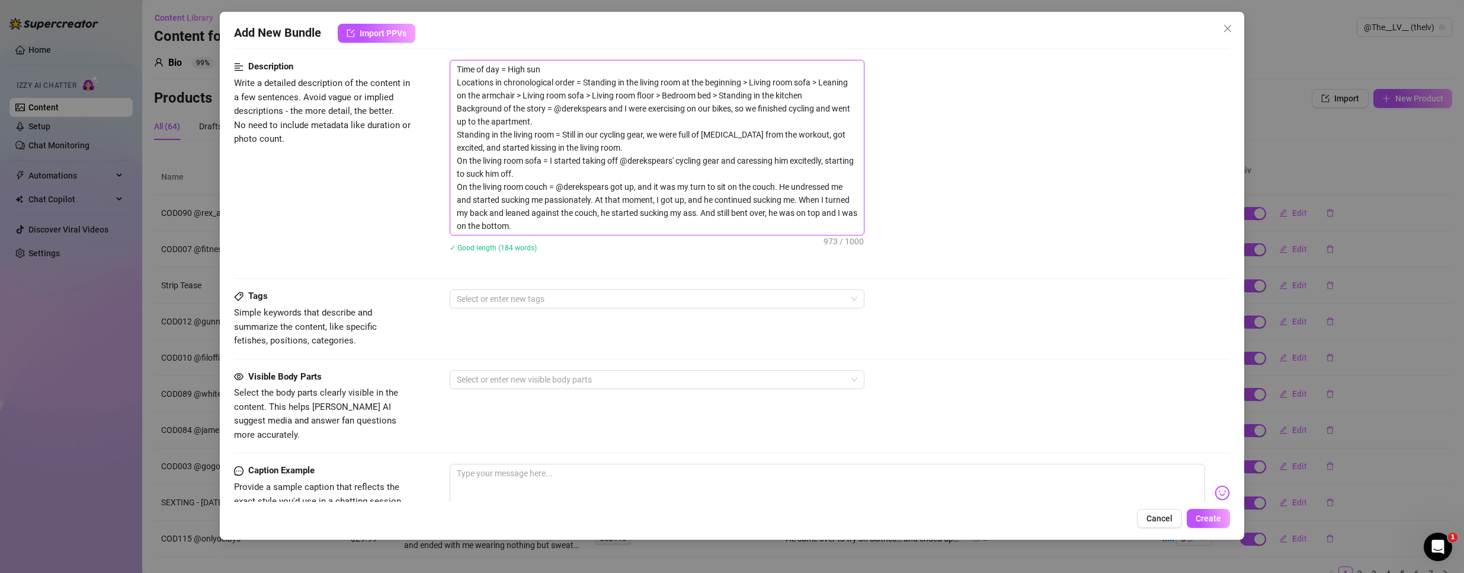
click at [487, 181] on textarea "Time of day = High sun Locations in chronological order = Standing in the livin…" at bounding box center [657, 147] width 414 height 174
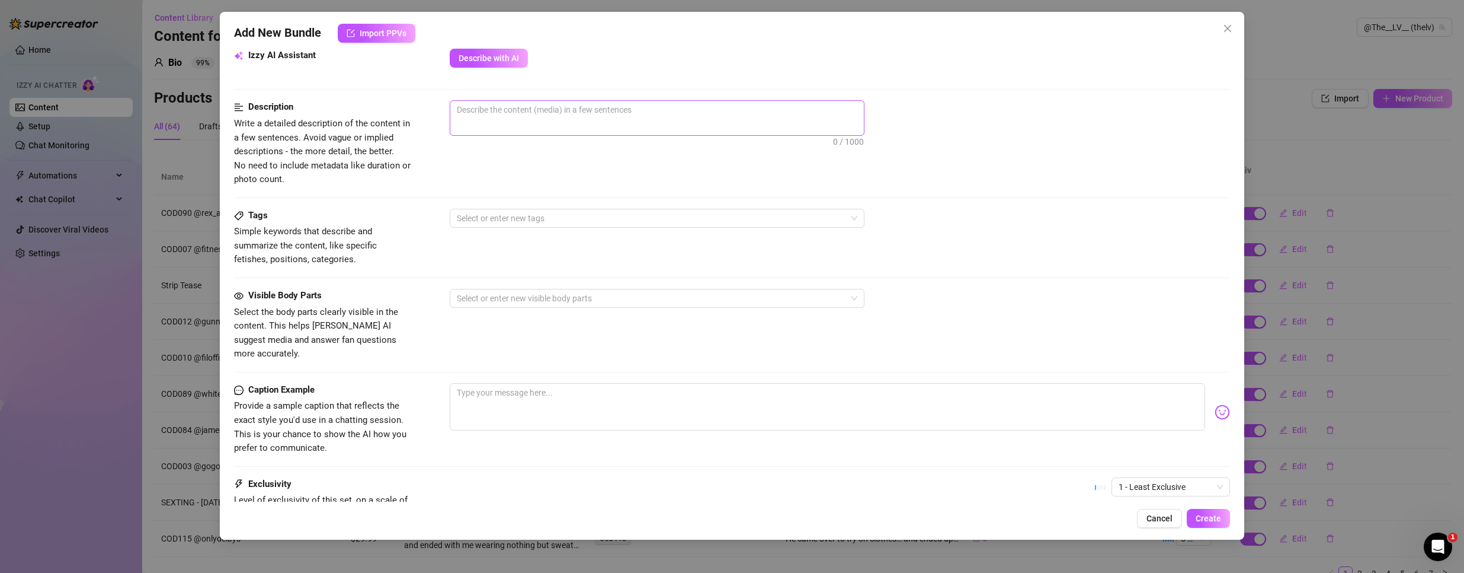
scroll to position [415, 0]
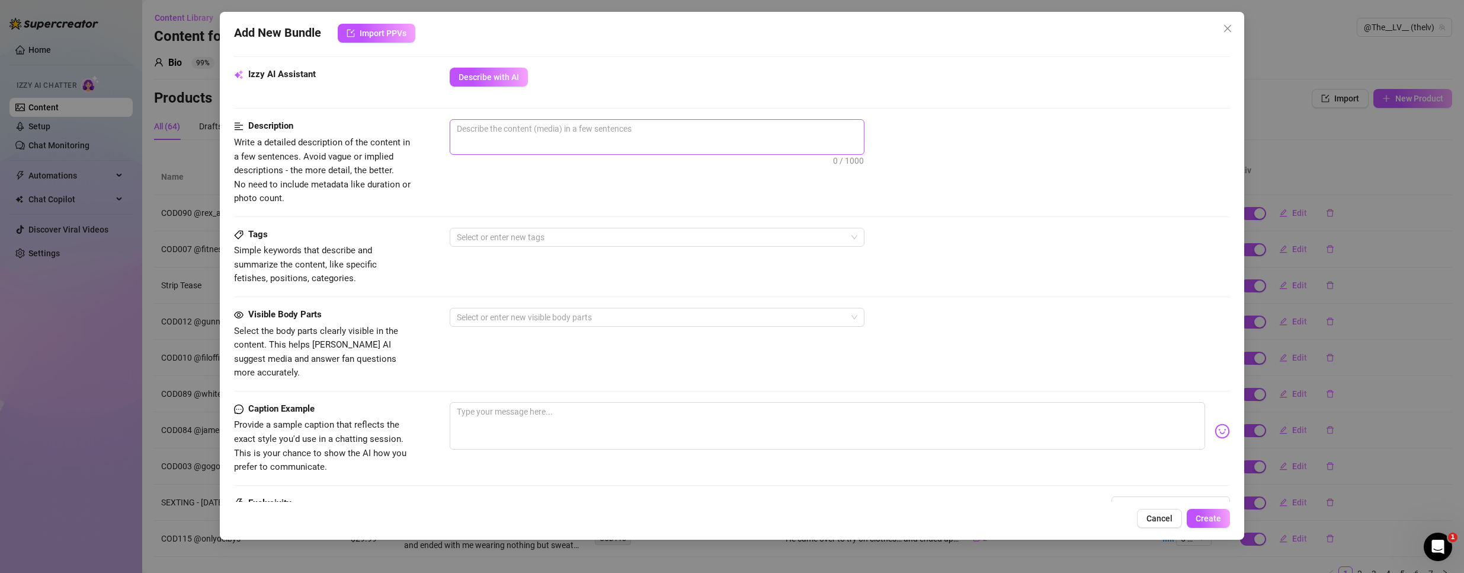
click at [502, 146] on span "0 / 1000" at bounding box center [657, 137] width 415 height 36
click at [513, 129] on textarea at bounding box center [657, 129] width 414 height 18
paste textarea "After cycling, @derekspears and I went up to the apartment. Still in our gear a…"
type textarea "After cycling, @derekspears and I went up to the apartment. Still in our gear a…"
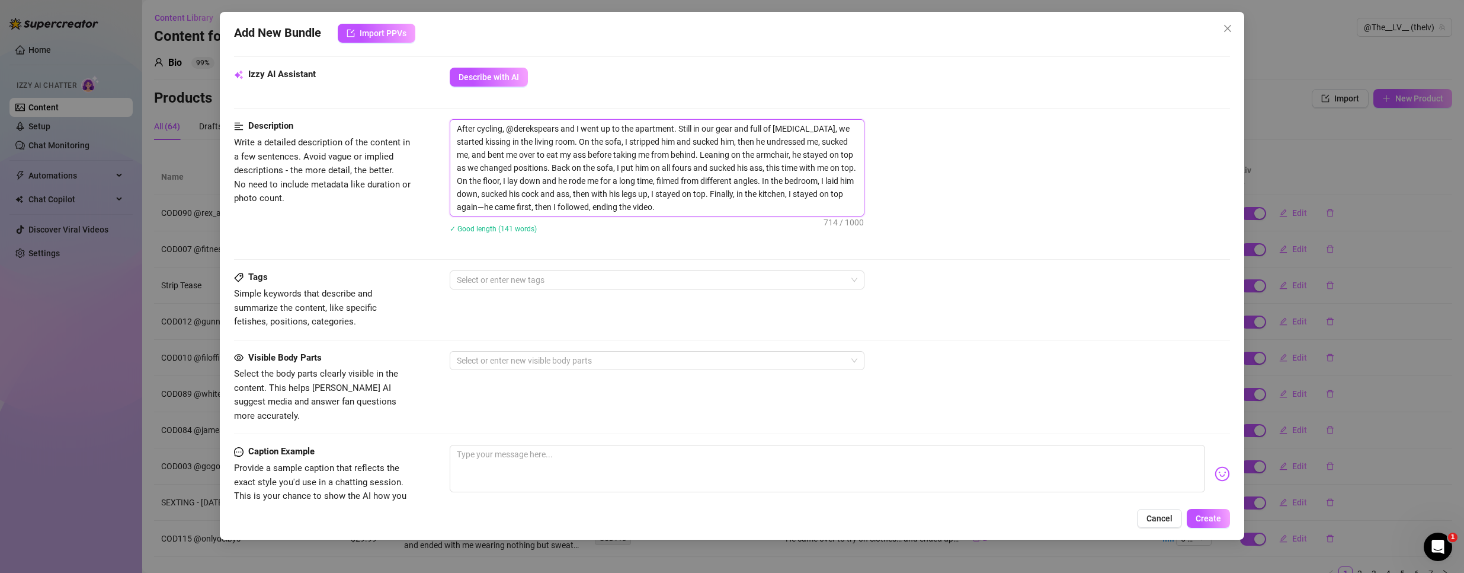
scroll to position [0, 0]
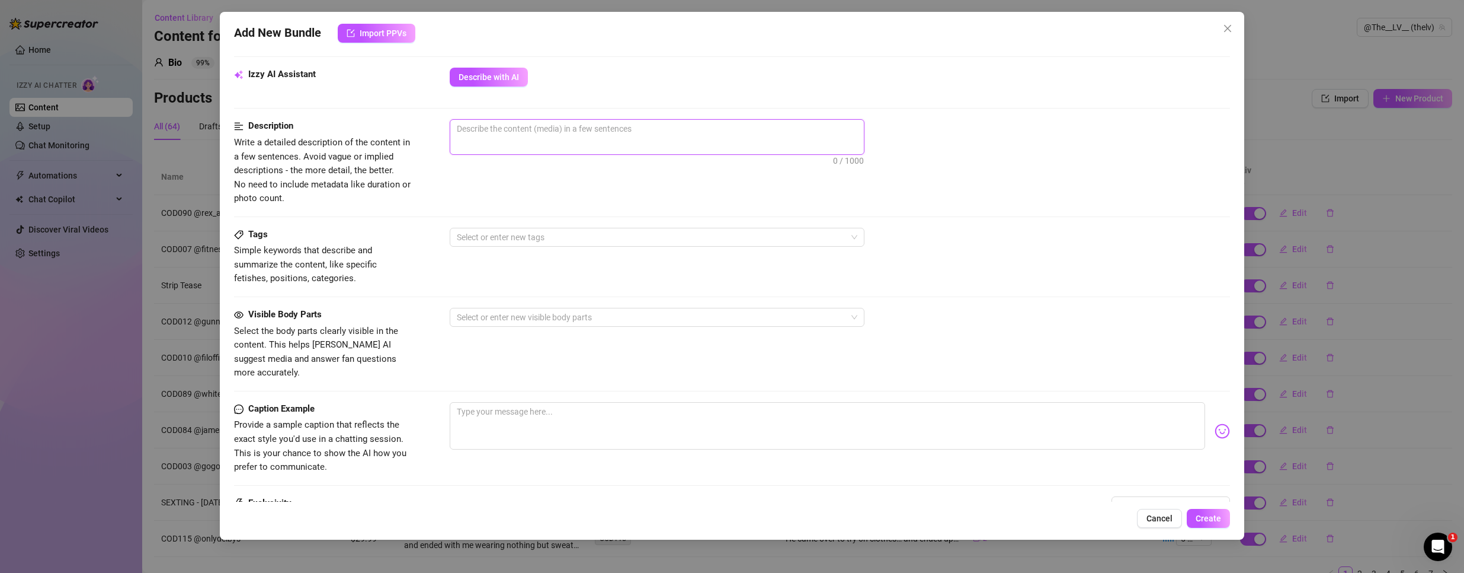
click at [512, 132] on textarea at bounding box center [657, 129] width 414 height 18
paste textarea "After finishing a cycling workout, @derekspears and I went up to the apartment.…"
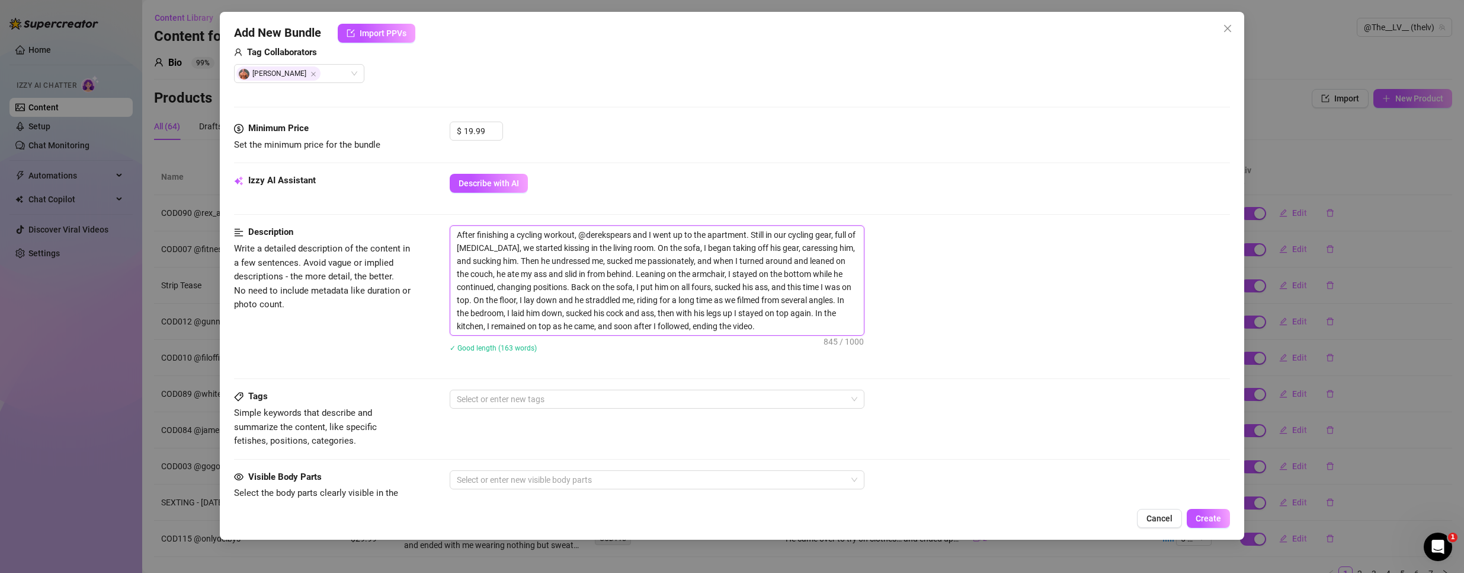
scroll to position [474, 0]
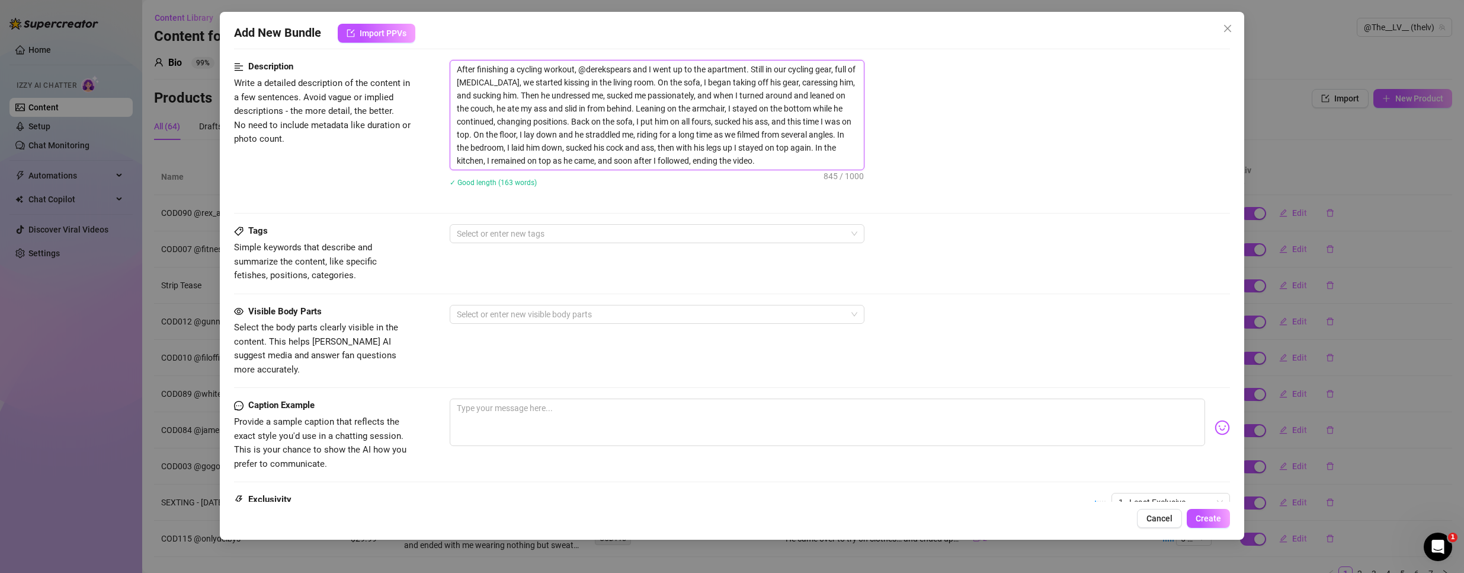
click at [791, 160] on textarea "After finishing a cycling workout, @derekspears and I went up to the apartment.…" at bounding box center [657, 114] width 414 height 109
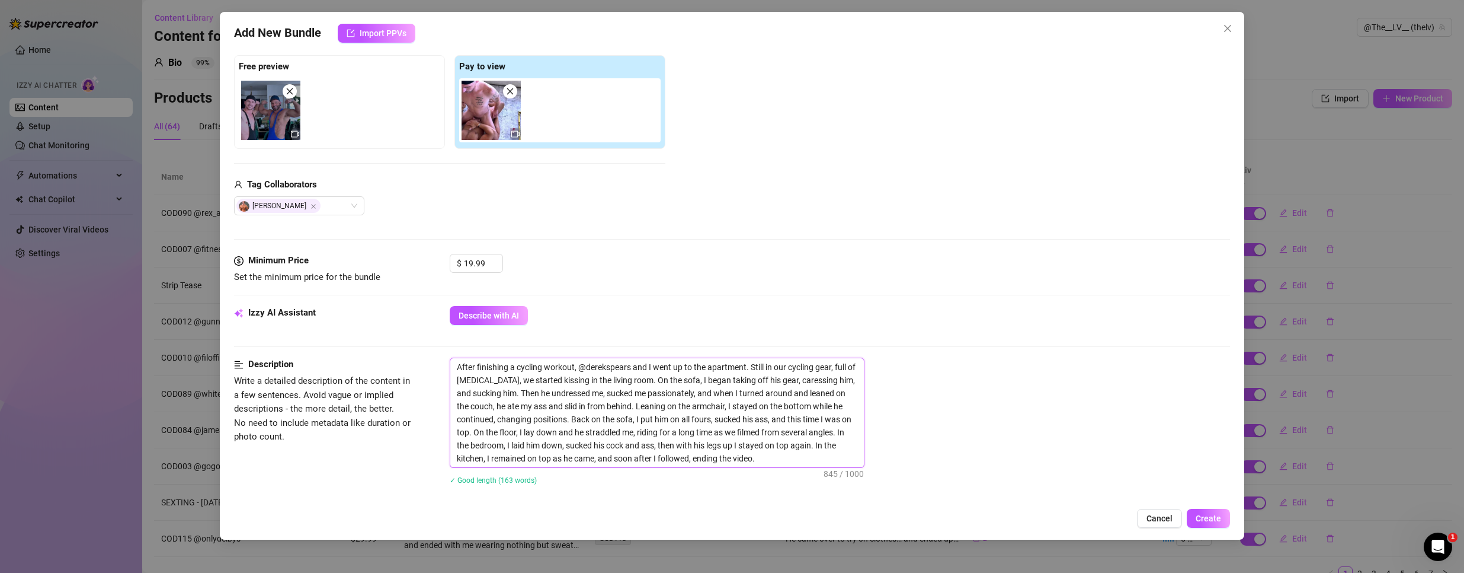
scroll to position [296, 0]
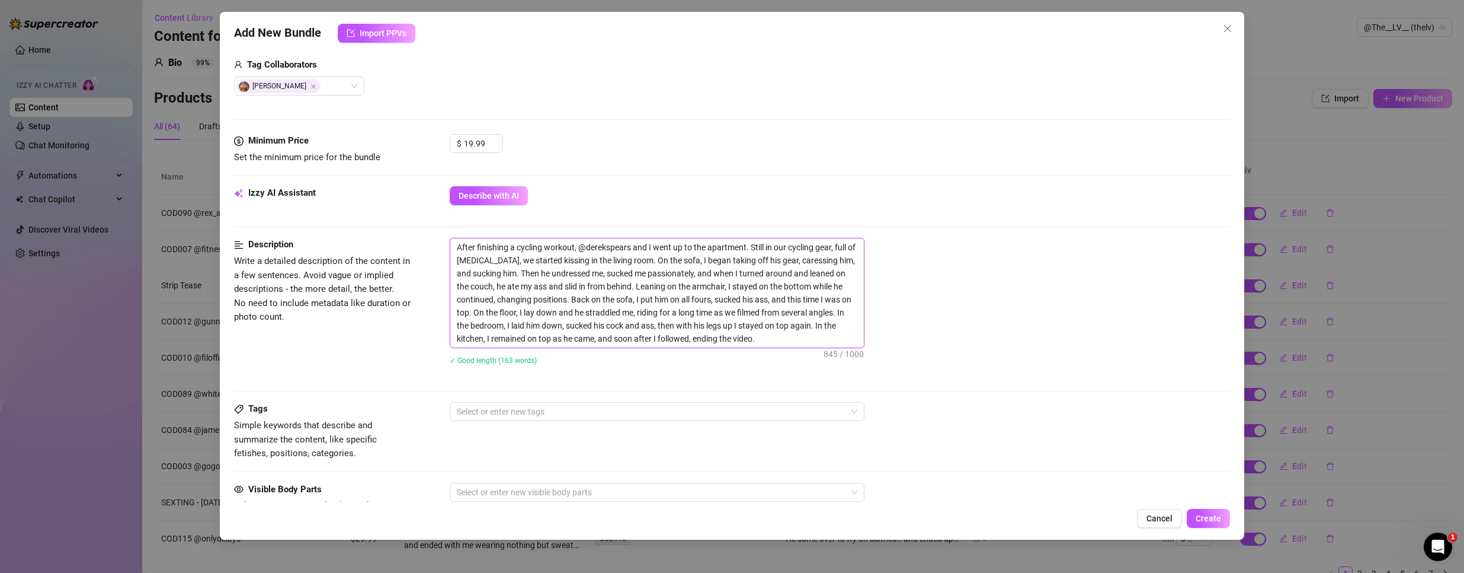
click at [574, 246] on textarea "After finishing a cycling workout, @derekspears and I went up to the apartment.…" at bounding box center [657, 292] width 414 height 109
click at [577, 243] on textarea "After finishing a cycling workout , @derekspears and I went up to the apartment…" at bounding box center [657, 292] width 414 height 109
paste textarea "High sun"
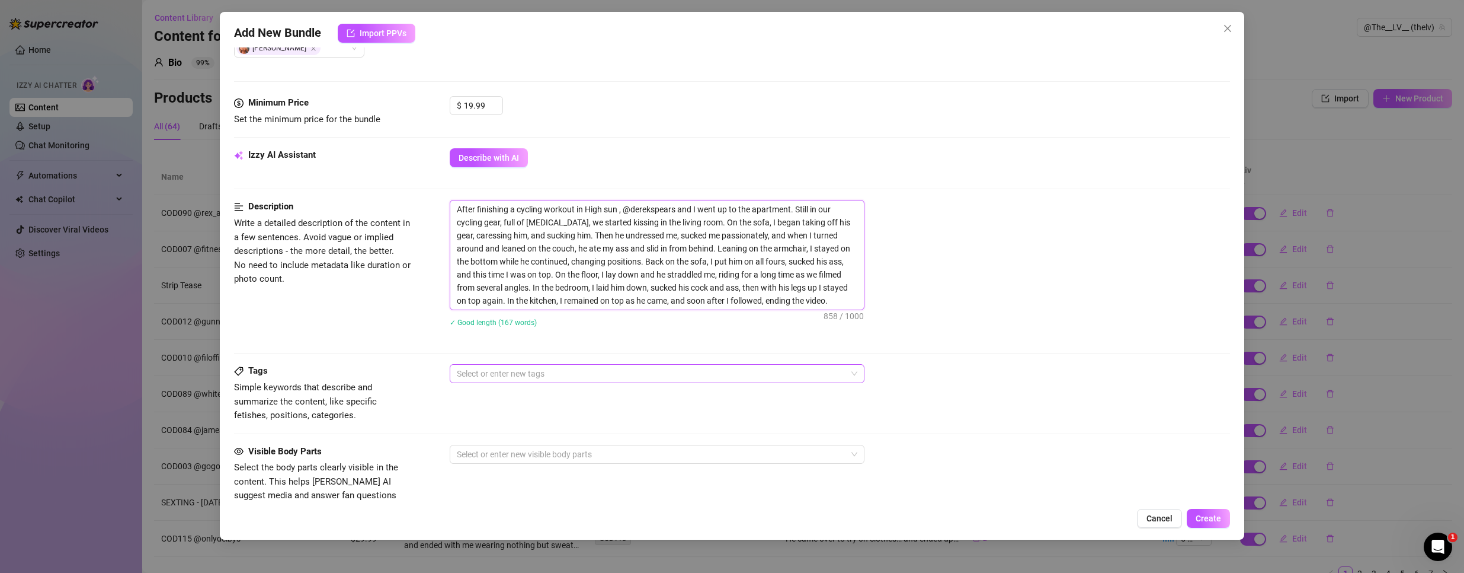
scroll to position [356, 0]
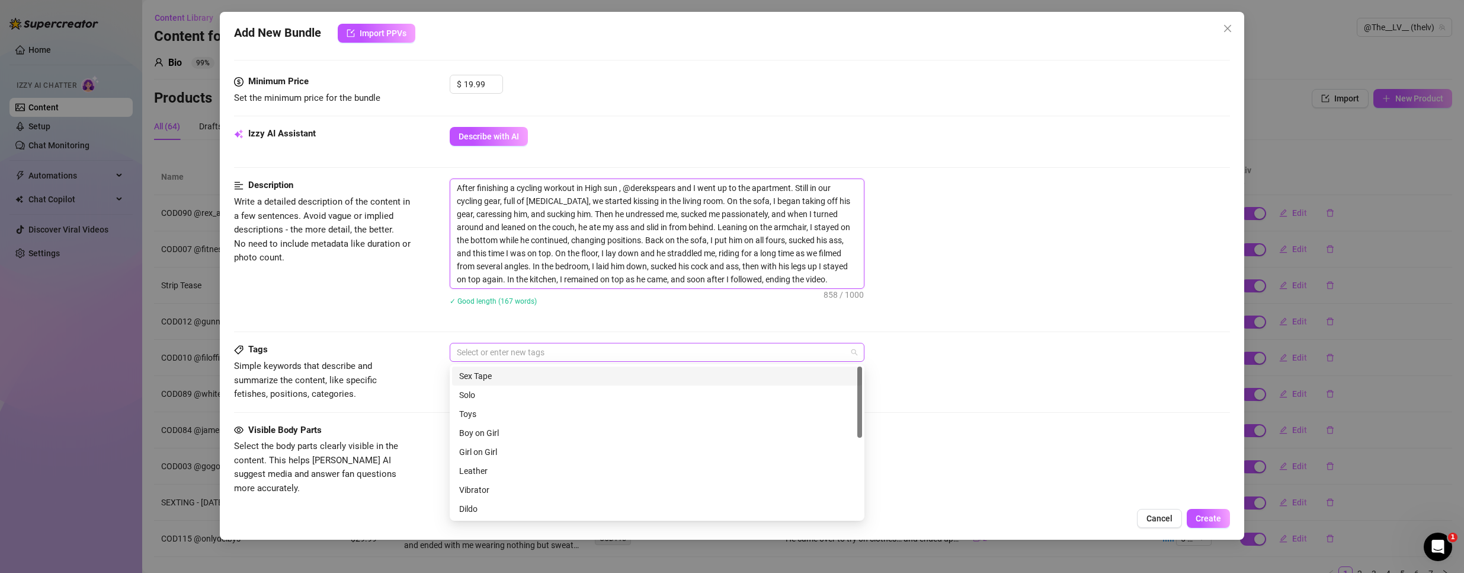
click at [557, 350] on div at bounding box center [651, 352] width 398 height 17
type textarea "After finishing a cycling workout in High sun , @derekspears and I went up to t…"
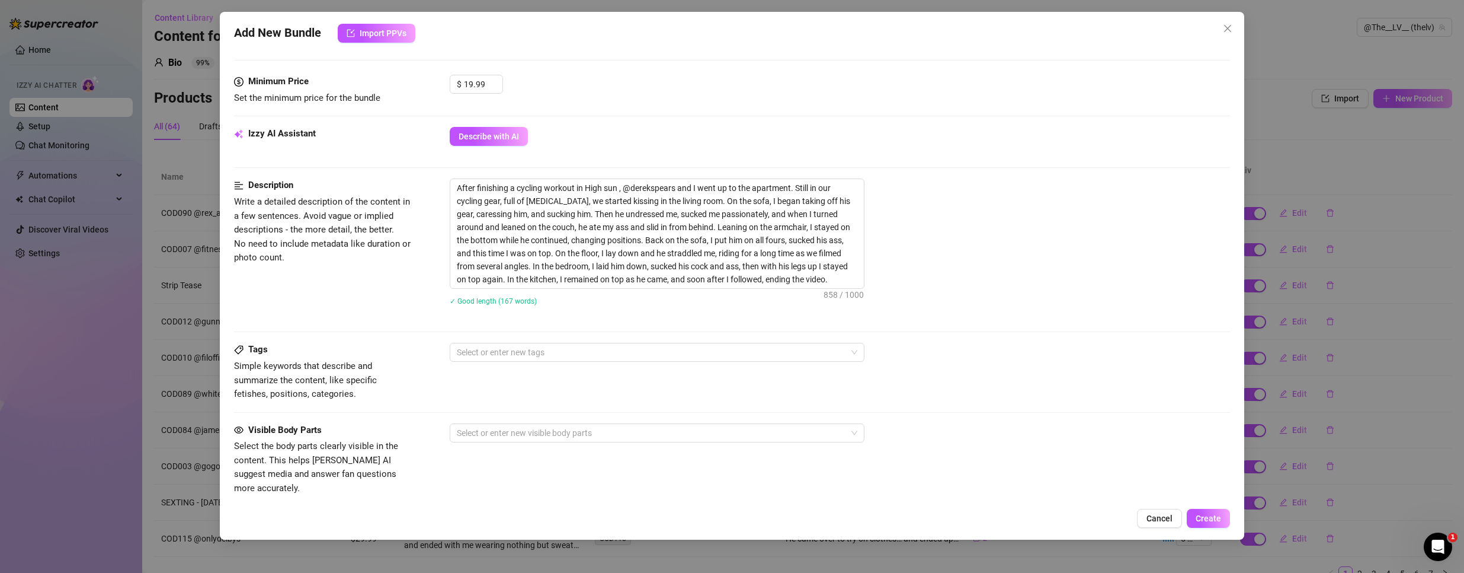
click at [511, 340] on div "Description Write a detailed description of the content in a few sentences. Avo…" at bounding box center [732, 260] width 997 height 164
click at [510, 350] on div at bounding box center [651, 352] width 398 height 17
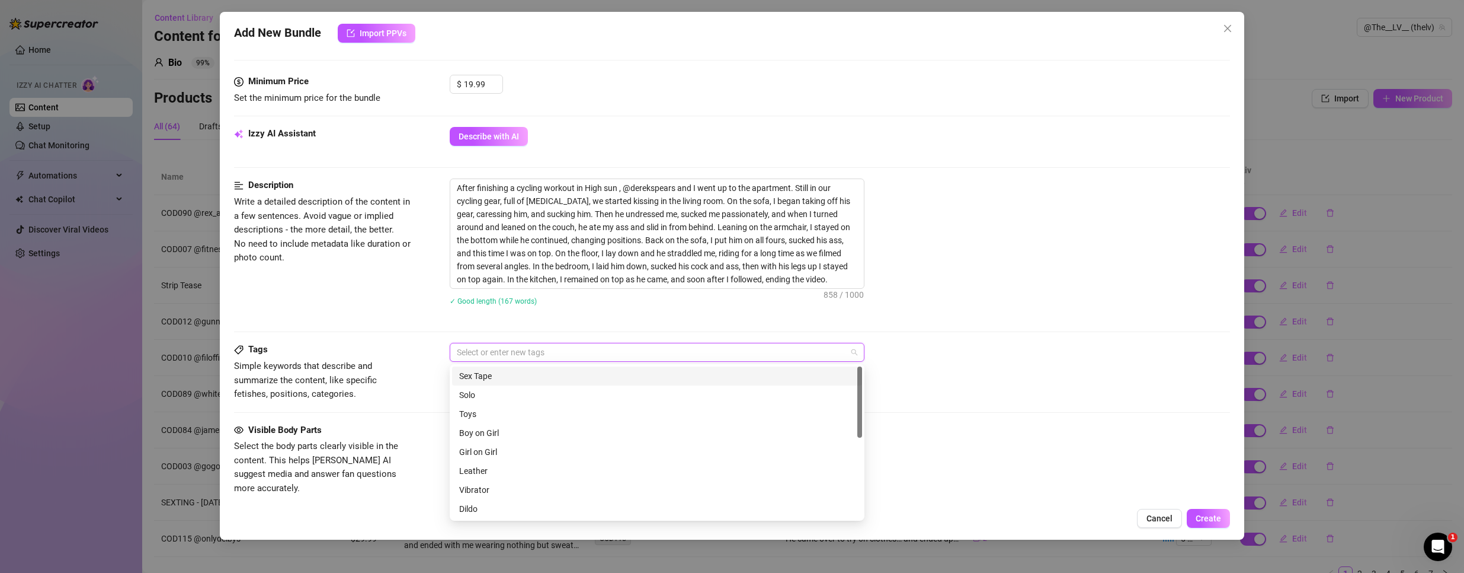
paste input "cycling gear"
type input "cycling gear"
click at [504, 367] on div "cycling gear" at bounding box center [657, 375] width 410 height 19
click at [580, 357] on div "cycling gear" at bounding box center [651, 352] width 398 height 17
paste input "riding on the floor"
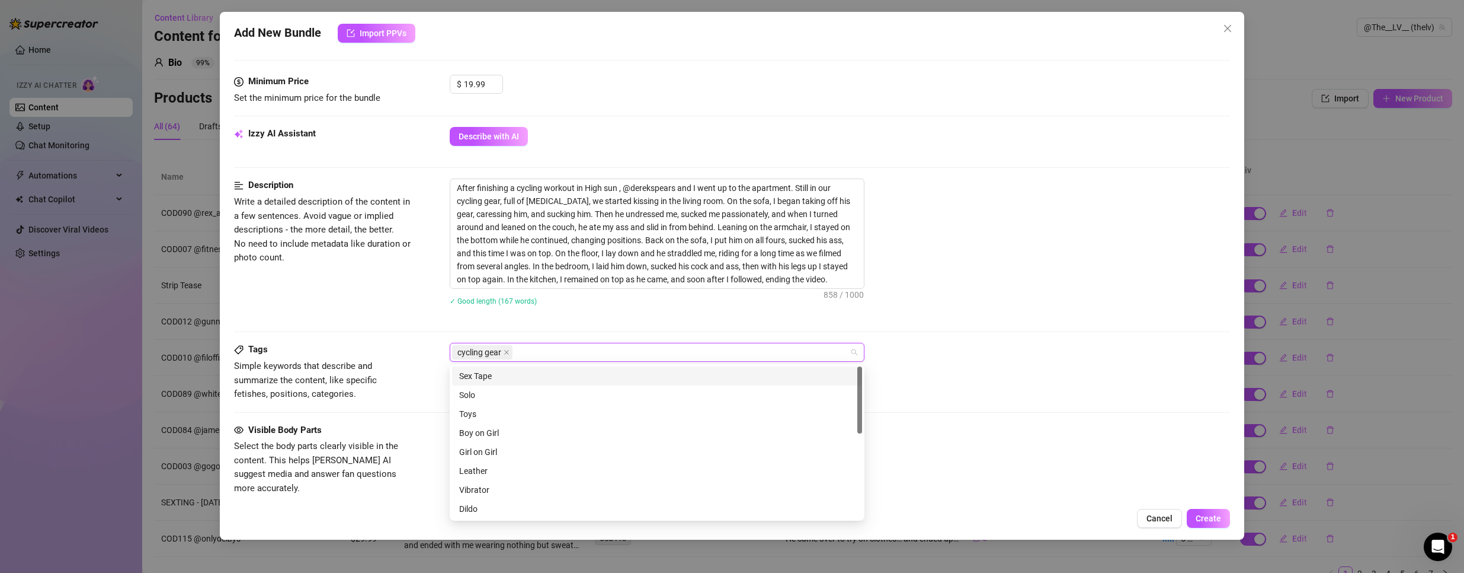
type input "riding on the floor"
click at [560, 378] on div "riding on the floor" at bounding box center [657, 375] width 396 height 13
click at [655, 357] on div "cycling gear riding on the floor" at bounding box center [651, 352] width 398 height 17
paste input "flipfuck"
type input "flipfuck"
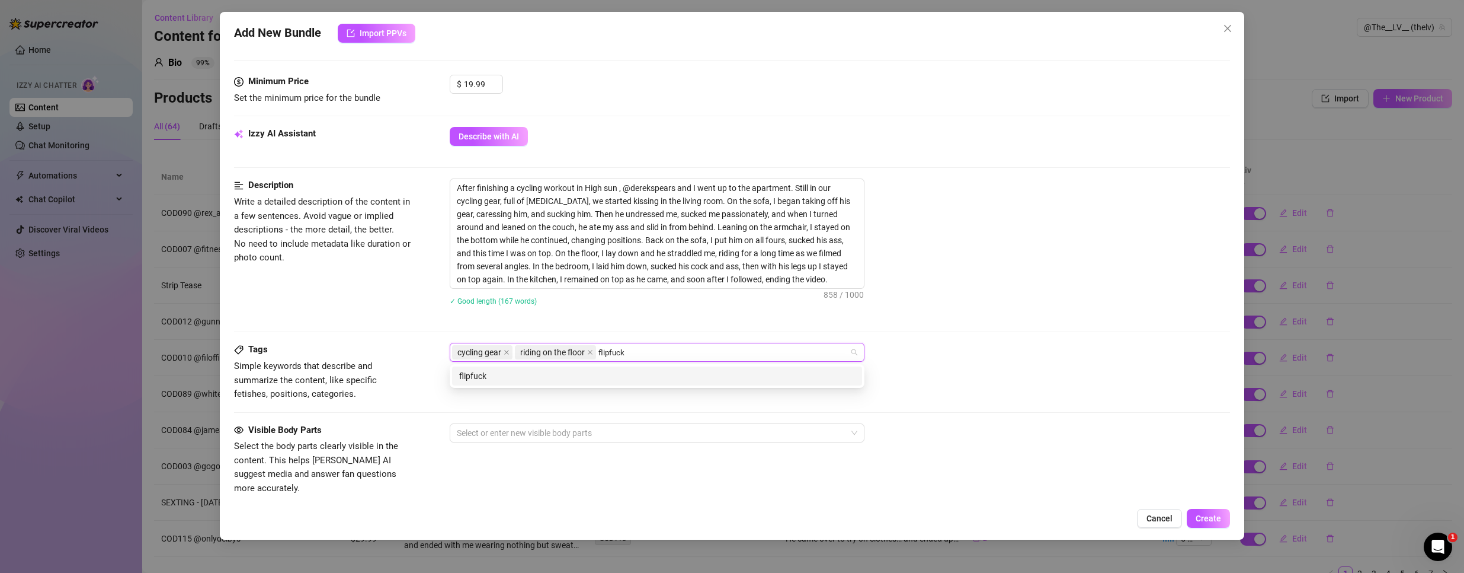
click at [593, 373] on div "flipfuck" at bounding box center [657, 375] width 396 height 13
click at [768, 347] on div "cycling gear riding on the floor flipfuck" at bounding box center [651, 352] width 398 height 17
paste input "sofa play"
type input "sofa play"
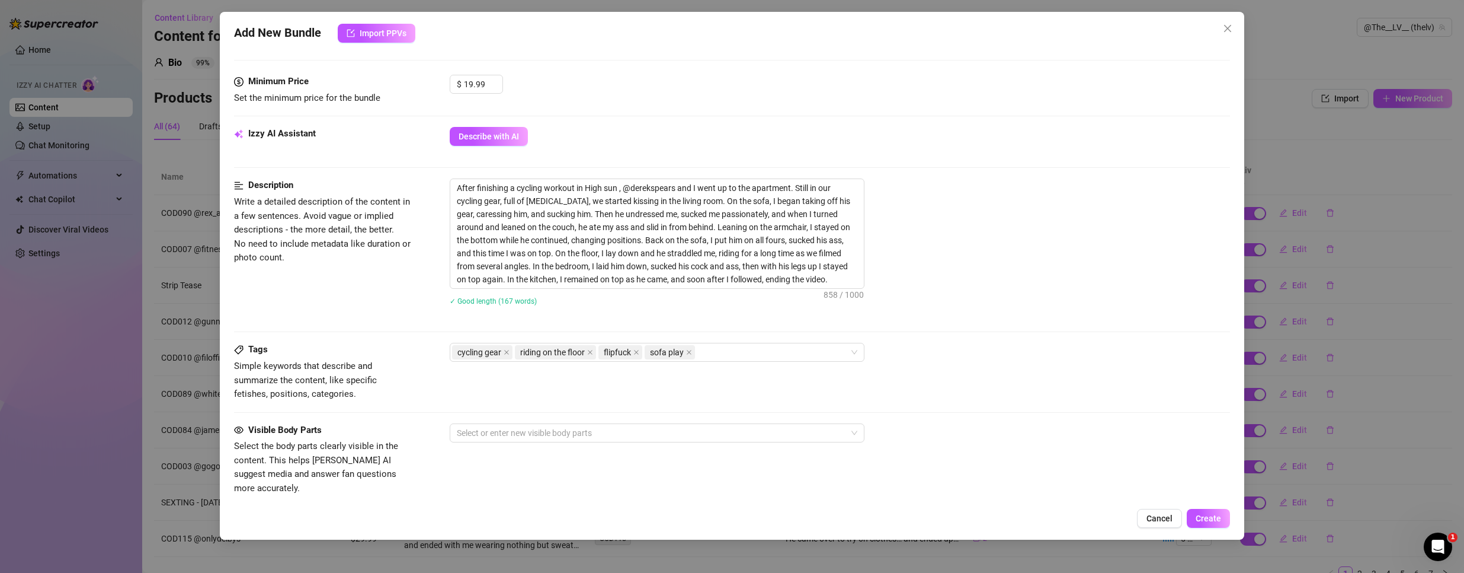
click at [1070, 315] on div "After finishing a cycling workout in High sun , @derekspears and I went up to t…" at bounding box center [840, 249] width 781 height 142
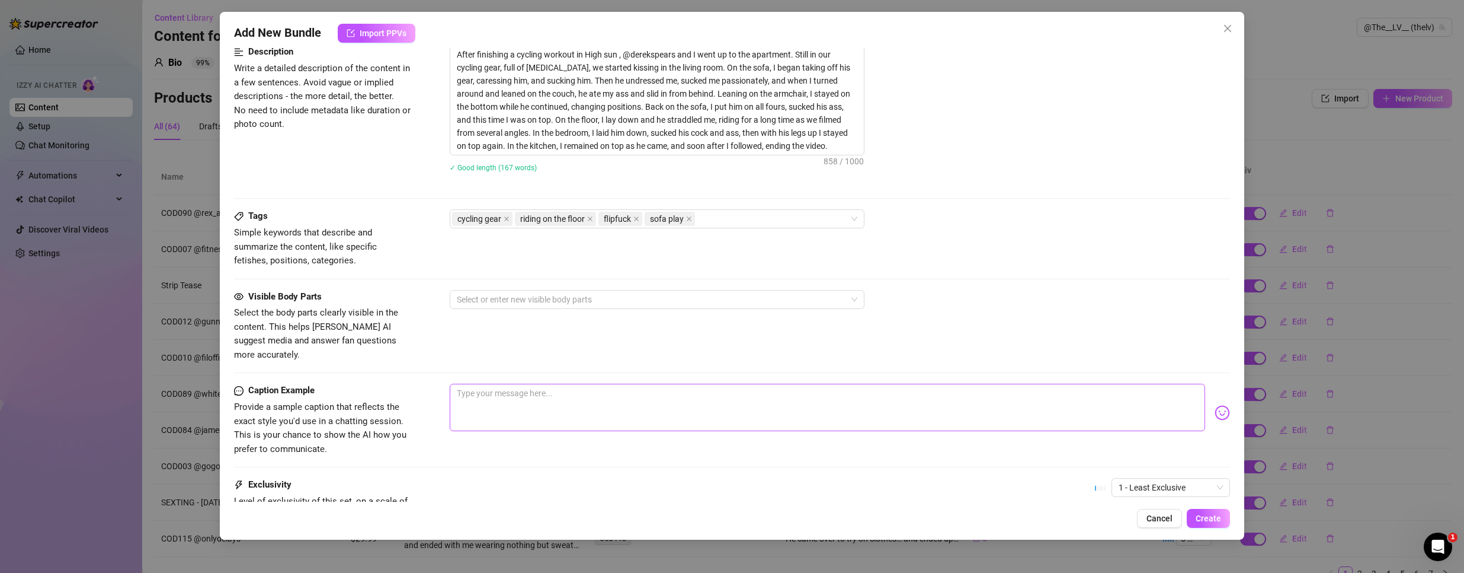
scroll to position [533, 0]
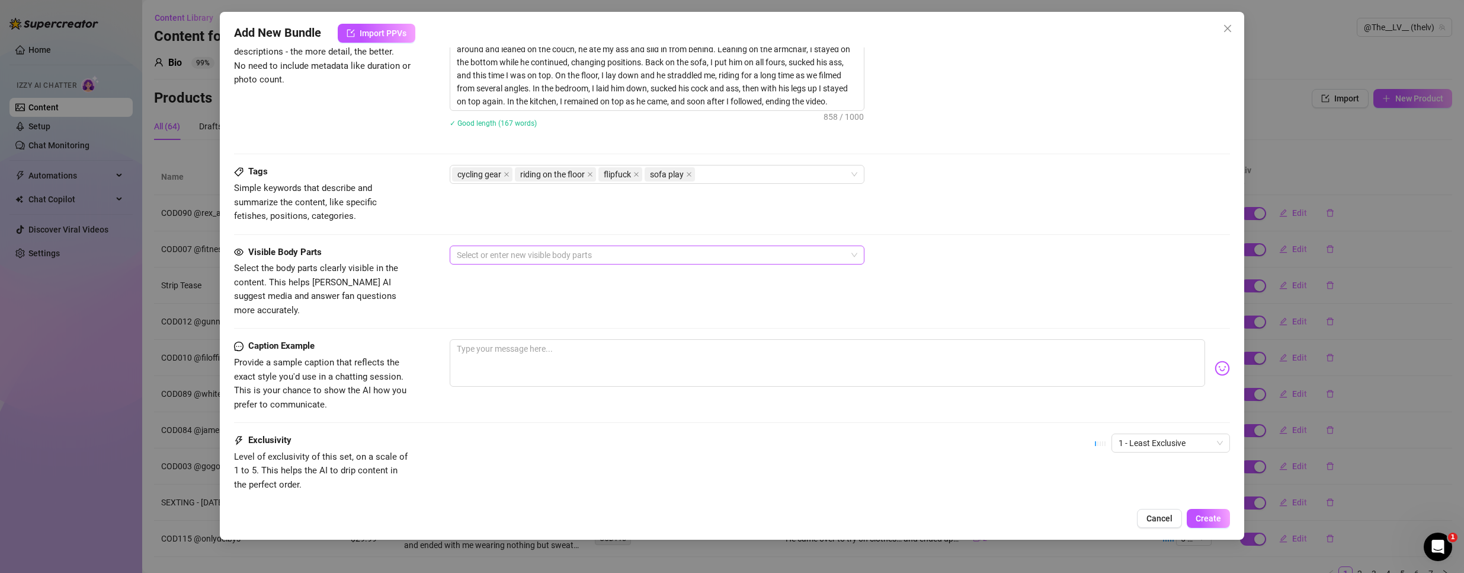
click at [481, 258] on div at bounding box center [651, 255] width 398 height 17
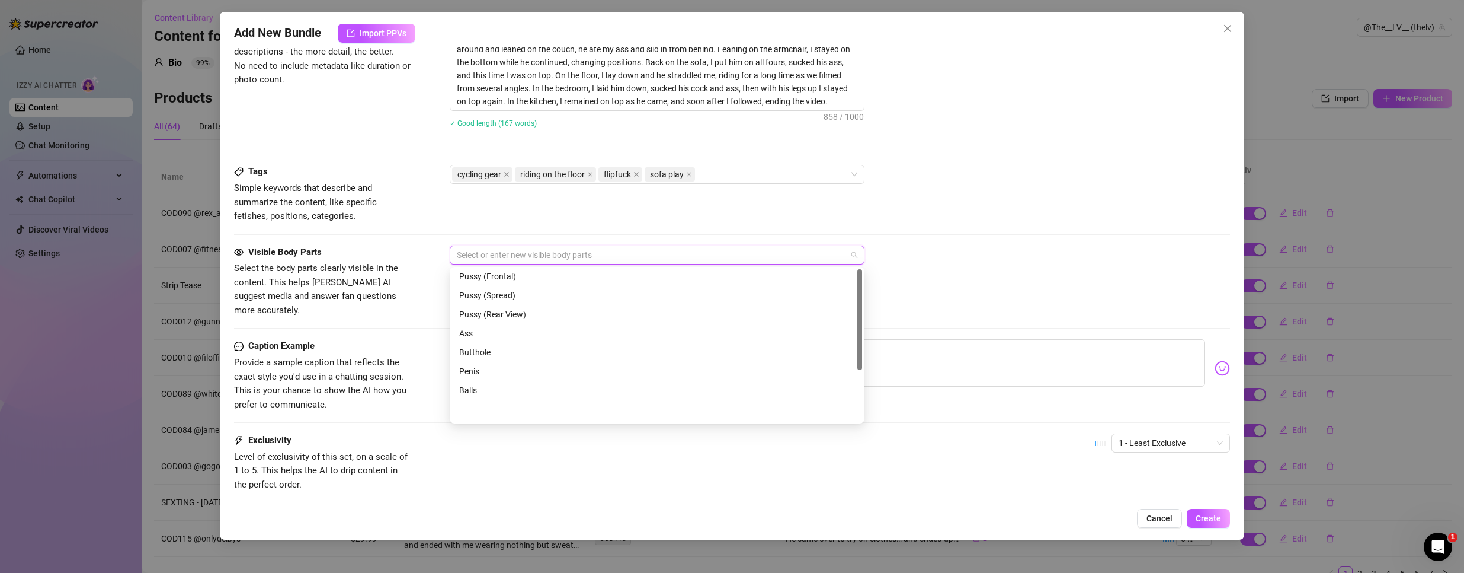
scroll to position [0, 0]
click at [484, 276] on div "Face" at bounding box center [657, 278] width 396 height 13
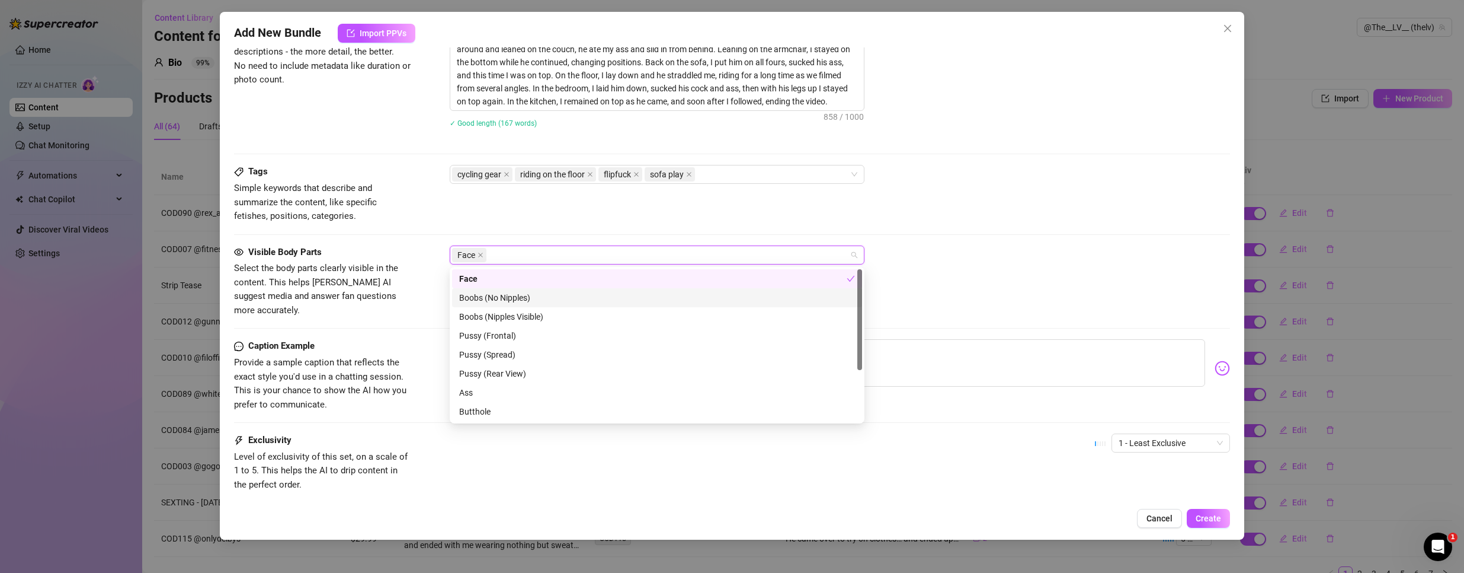
scroll to position [59, 0]
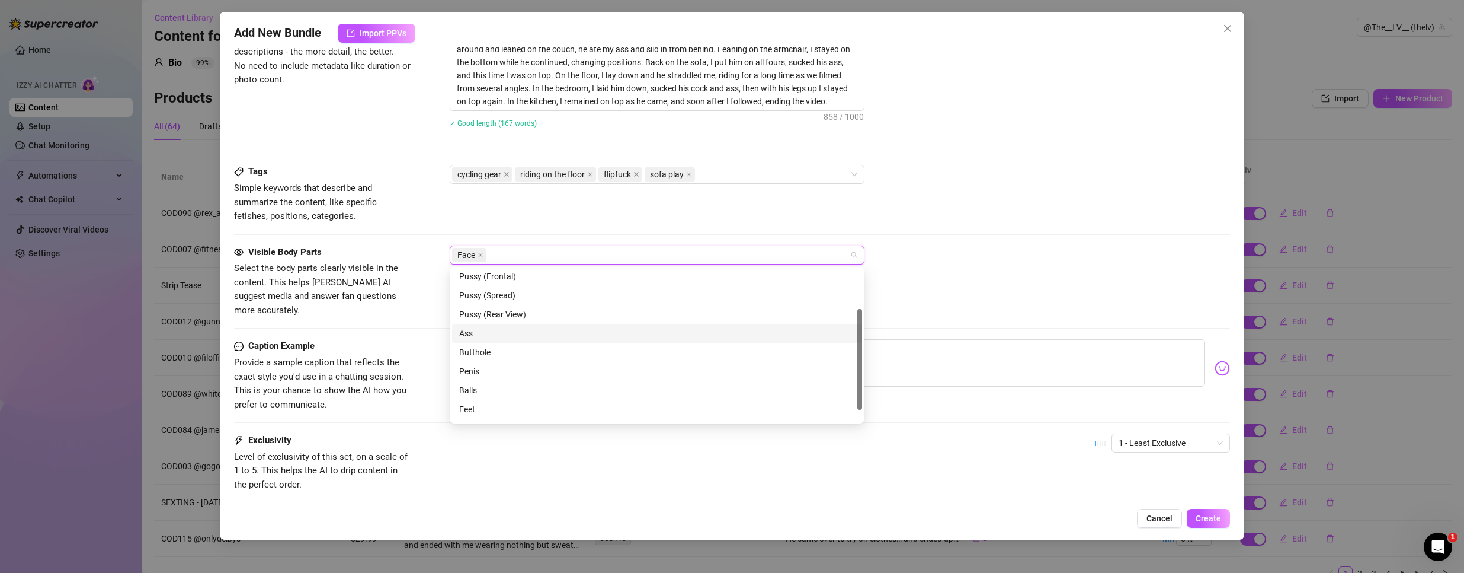
click at [500, 337] on div "Ass" at bounding box center [657, 333] width 396 height 13
click at [500, 350] on div "Butthole" at bounding box center [657, 352] width 396 height 13
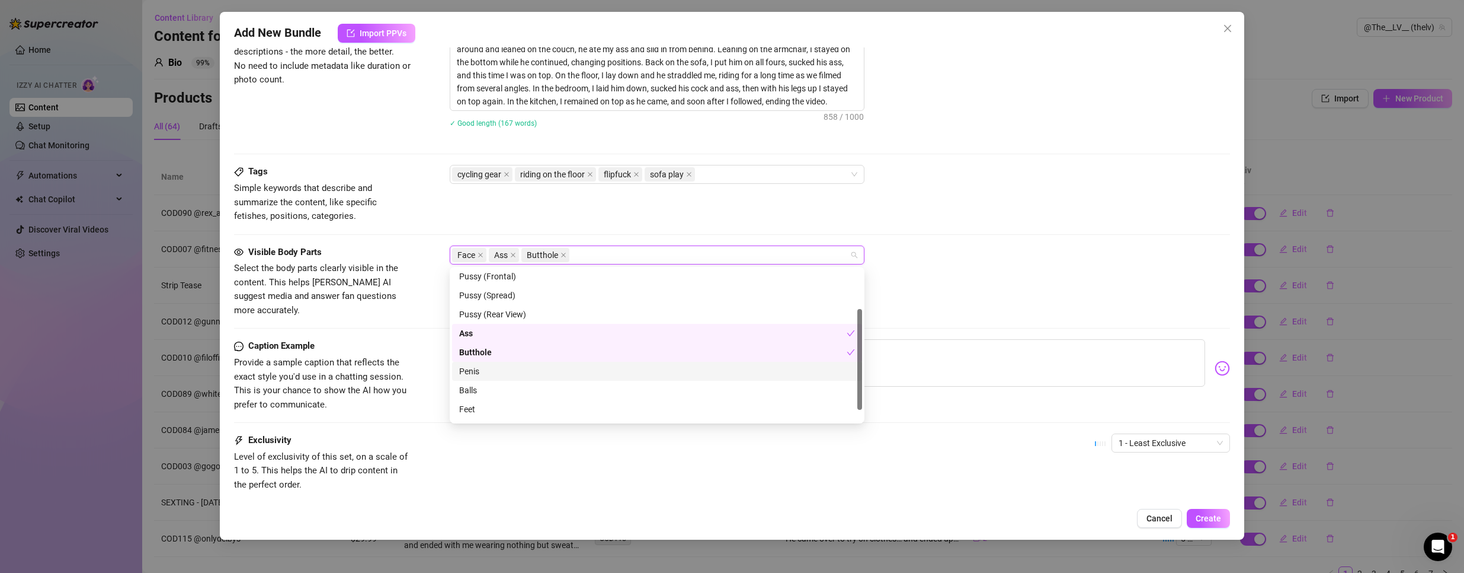
click at [486, 367] on div "Penis" at bounding box center [657, 370] width 396 height 13
click at [486, 389] on div "Balls" at bounding box center [657, 389] width 396 height 13
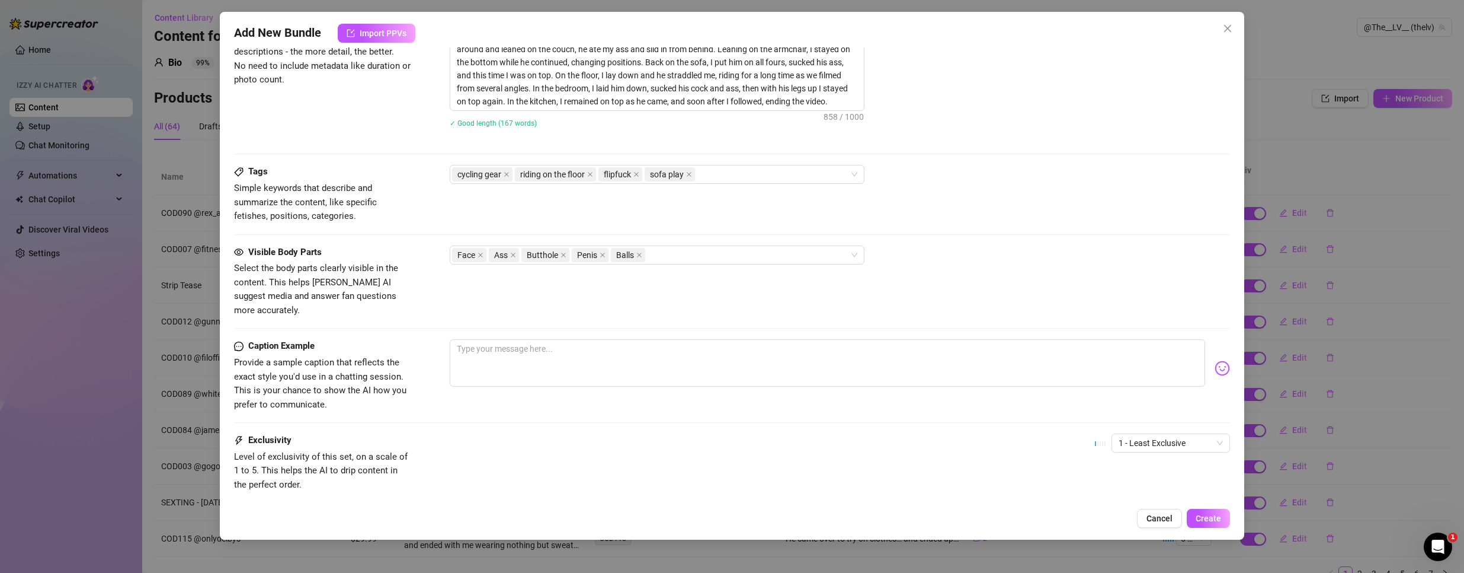
click at [994, 274] on div "Visible Body Parts Select the body parts clearly visible in the content. This h…" at bounding box center [732, 281] width 997 height 72
click at [509, 352] on textarea at bounding box center [828, 362] width 756 height 47
click at [502, 351] on textarea at bounding box center [828, 362] width 756 height 47
paste textarea "“Who knew a cycling session would end with me getting ridden all over the apart…"
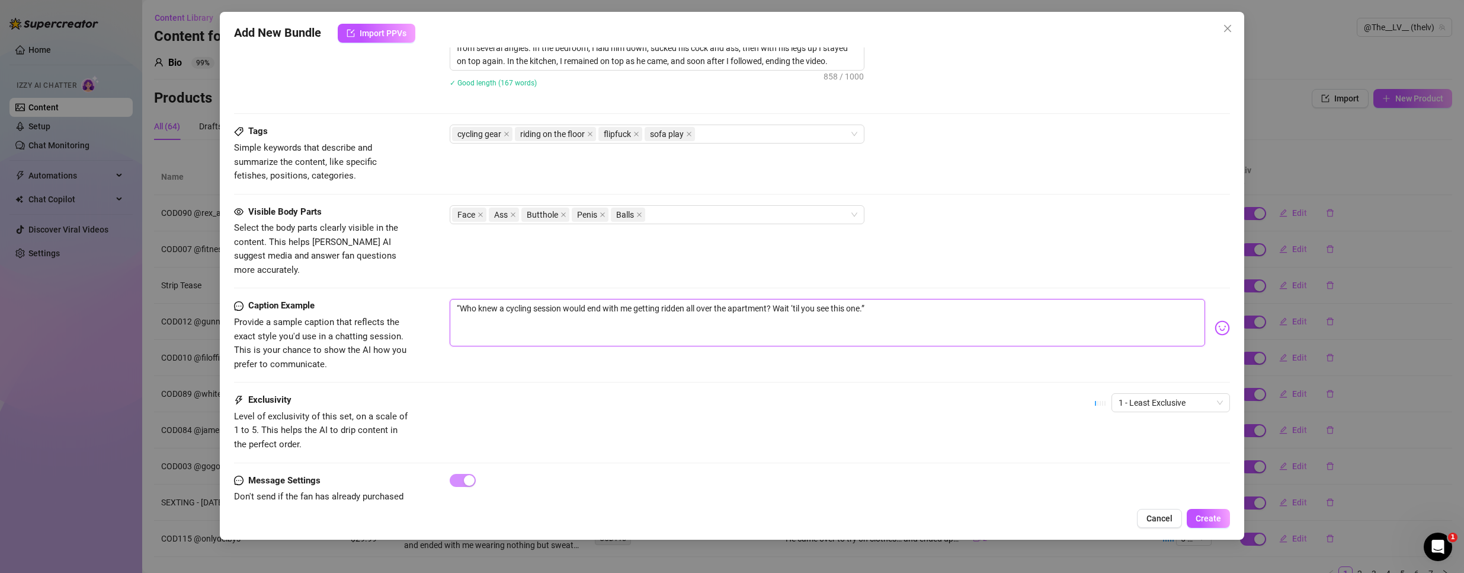
scroll to position [598, 0]
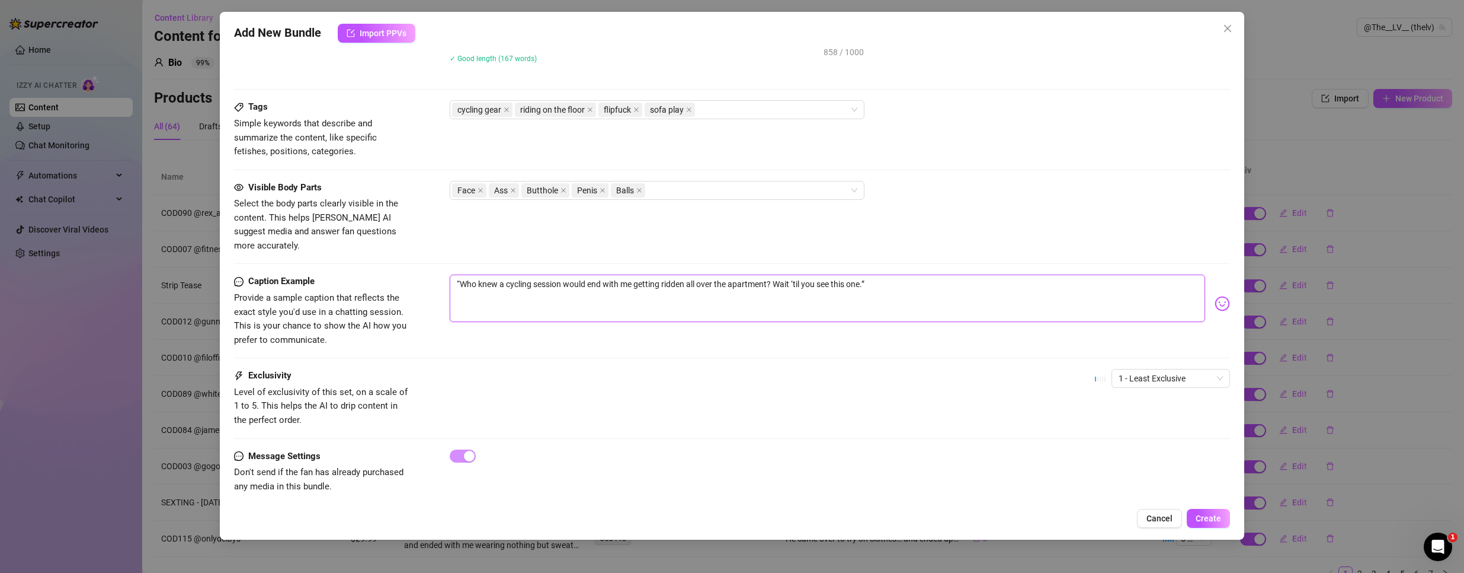
type textarea "“Who knew a cycling session would end with me getting ridden all over the apart…"
click at [1142, 354] on div "Caption Example Provide a sample caption that reflects the exact style you'd us…" at bounding box center [732, 321] width 997 height 94
click at [1144, 369] on span "1 - Least Exclusive" at bounding box center [1171, 378] width 104 height 18
click at [1120, 465] on div "5 - Most Exclusive 🔥" at bounding box center [1161, 464] width 100 height 13
click at [1221, 519] on span "Create" at bounding box center [1208, 517] width 25 height 9
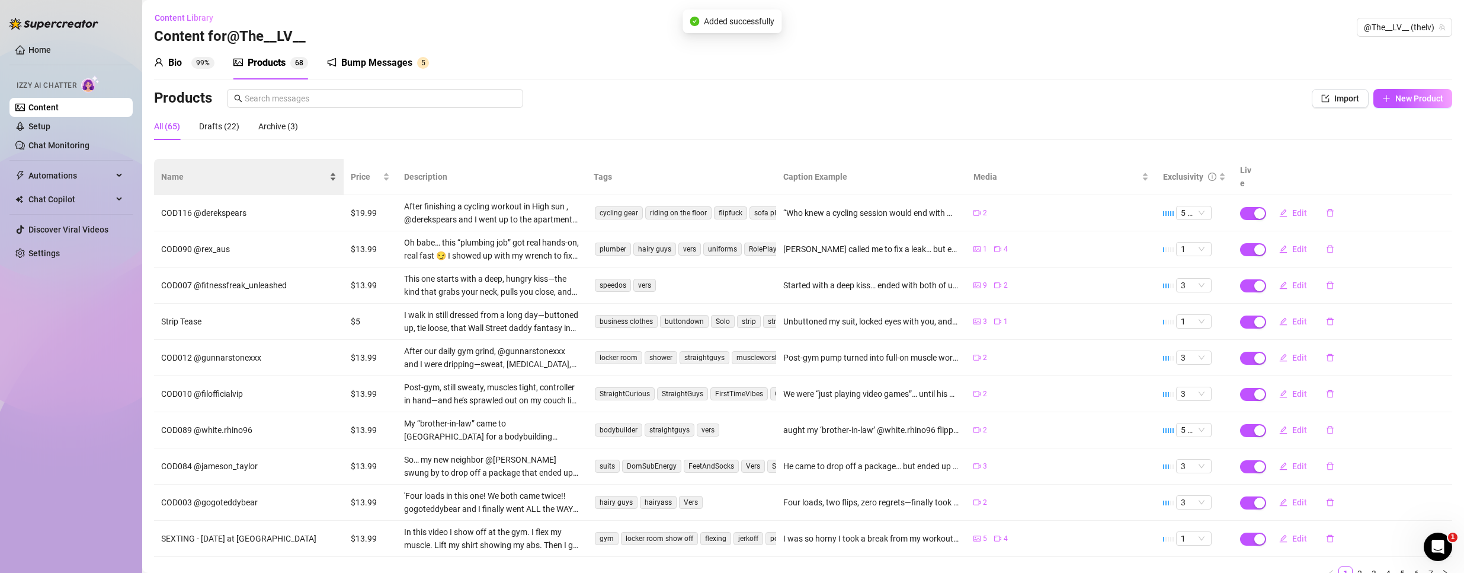
click at [297, 170] on span "Name" at bounding box center [244, 176] width 166 height 13
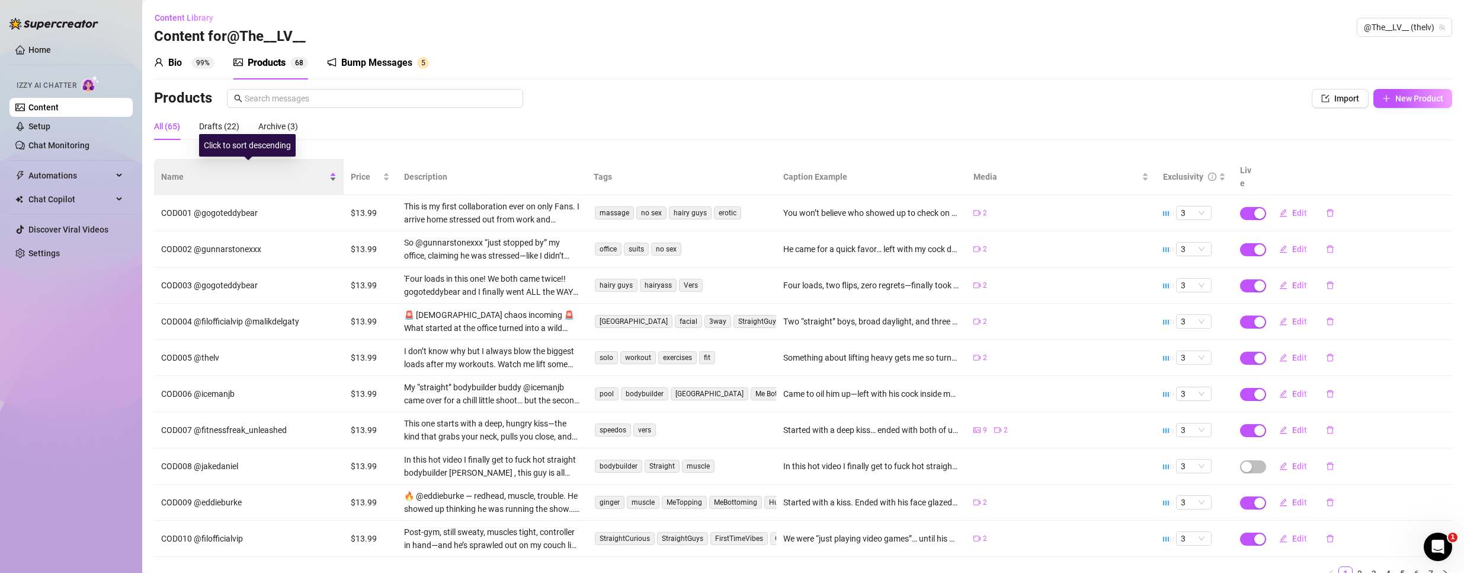
click at [297, 170] on span "Name" at bounding box center [244, 176] width 166 height 13
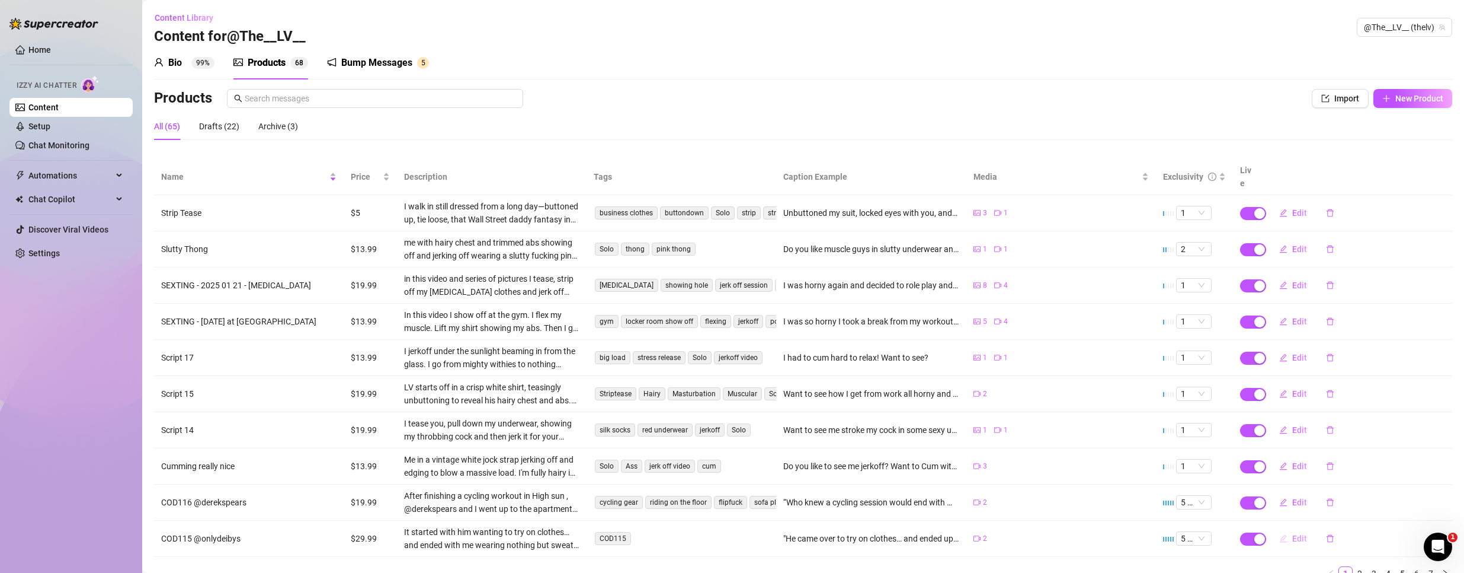
click at [1293, 533] on span "Edit" at bounding box center [1300, 537] width 15 height 9
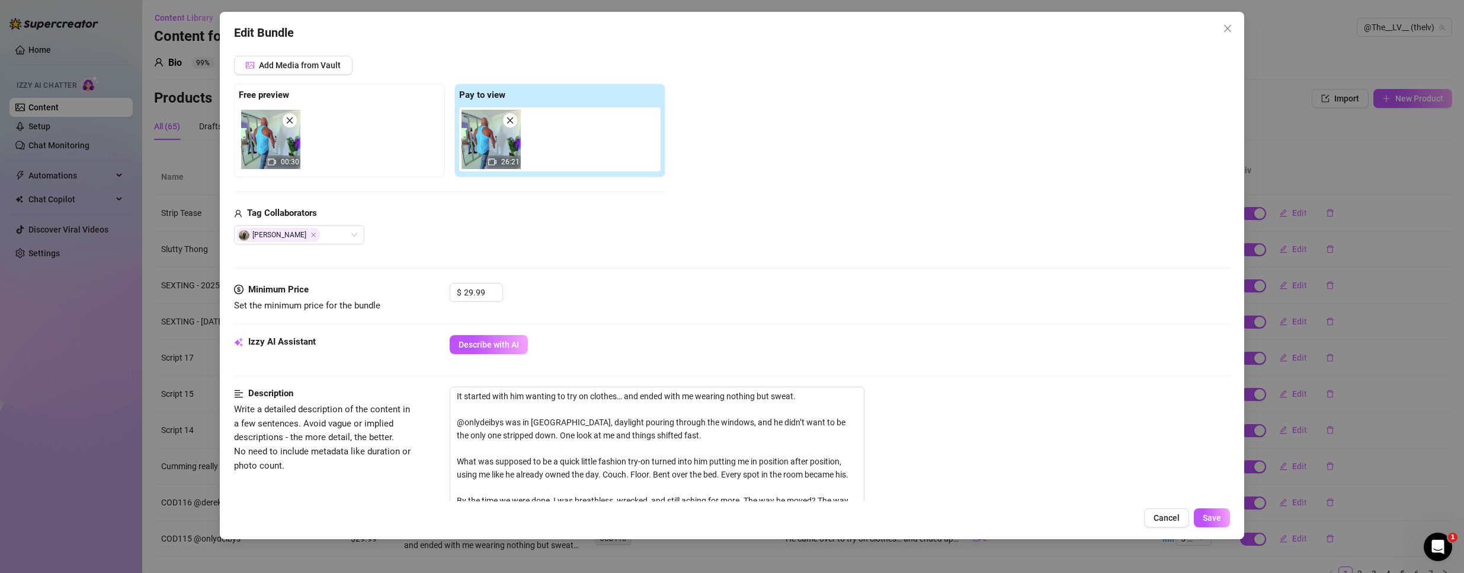
scroll to position [119, 0]
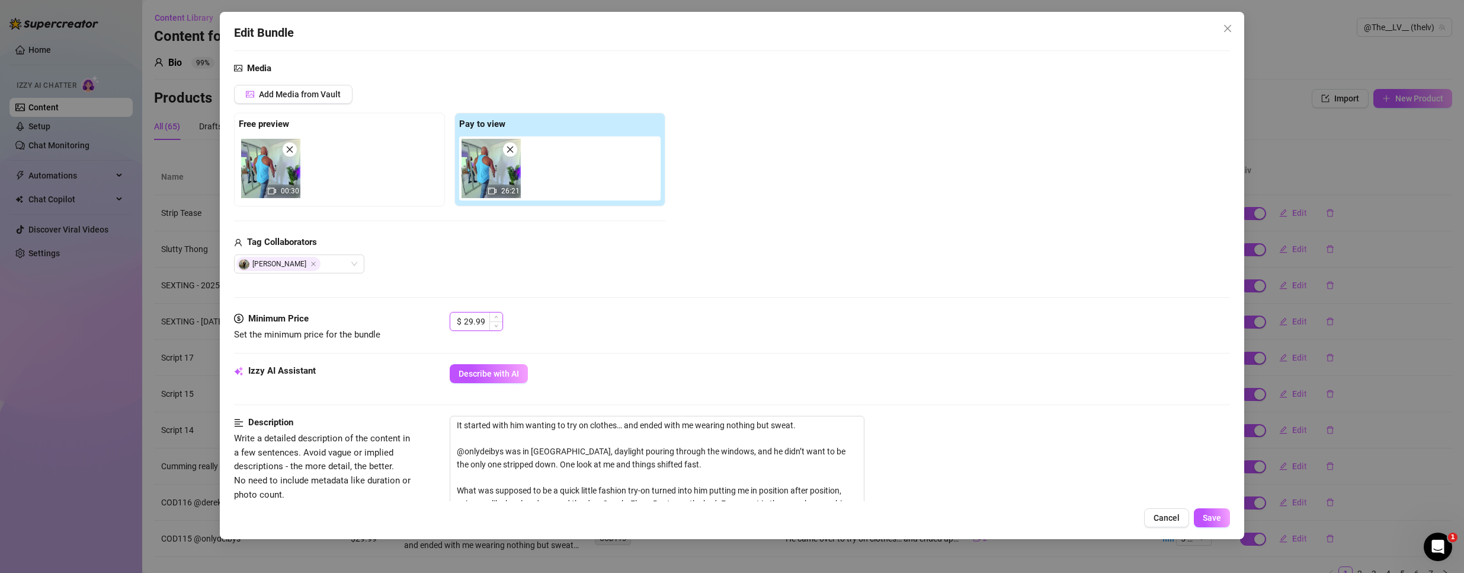
click at [472, 316] on input "29.99" at bounding box center [483, 321] width 39 height 18
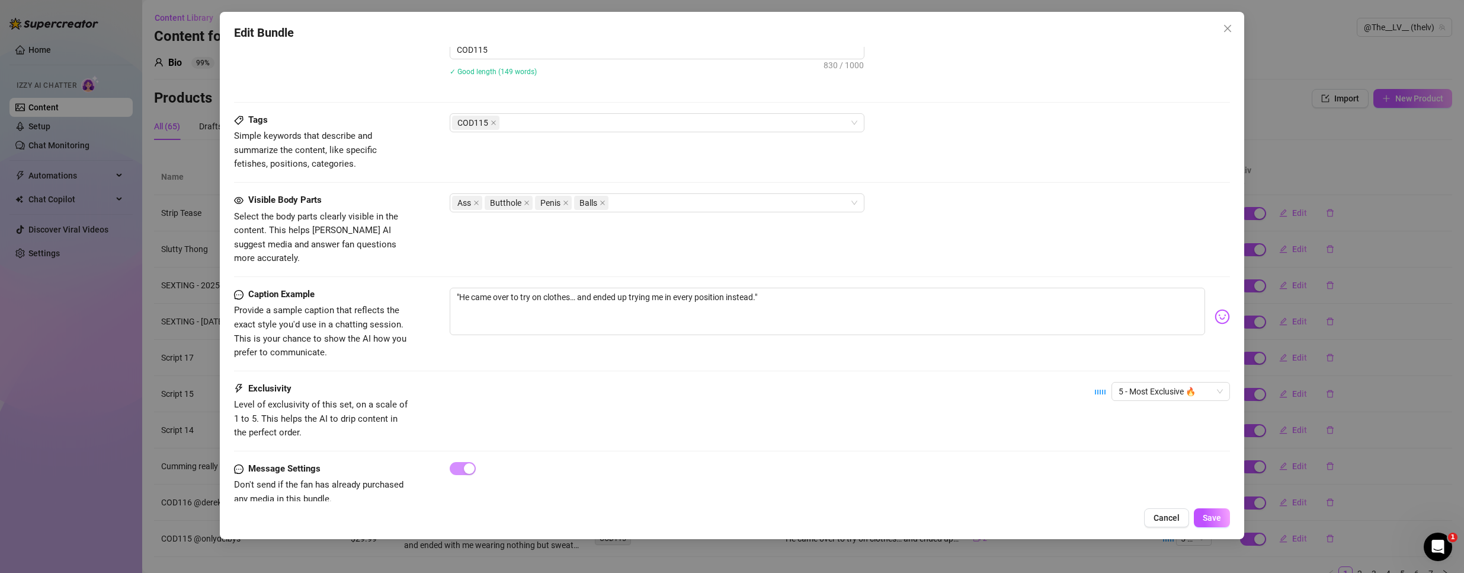
scroll to position [689, 0]
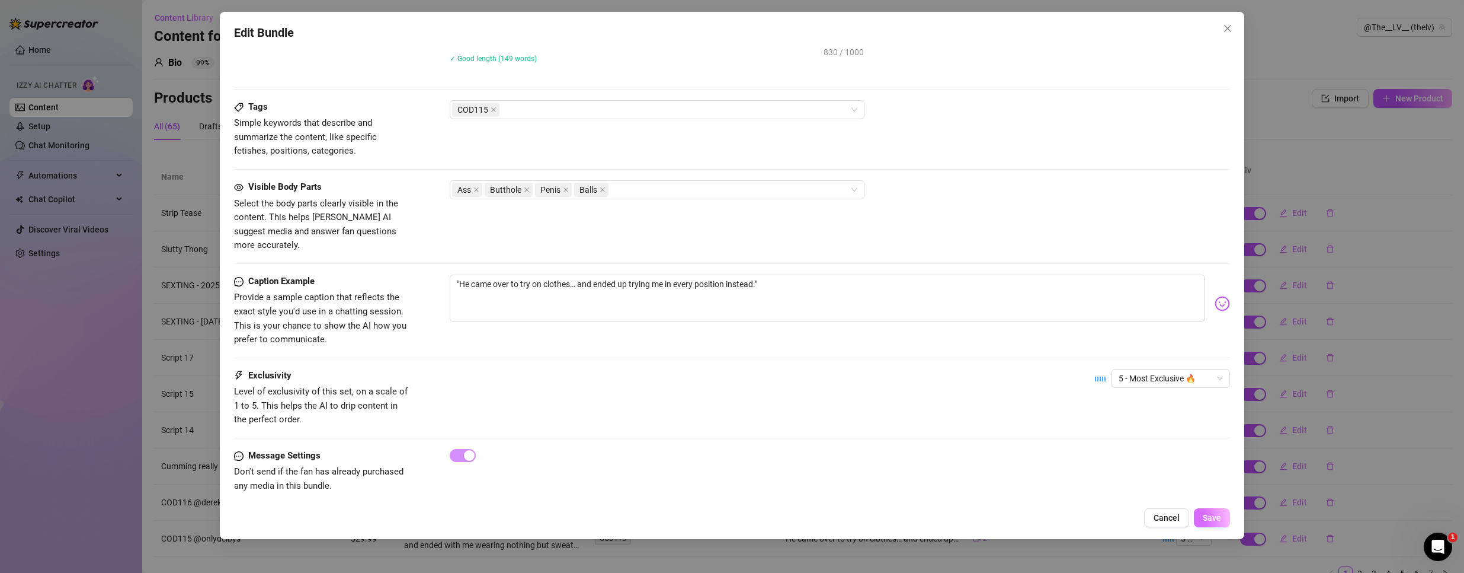
type input "19.99"
click at [1214, 518] on span "Save" at bounding box center [1212, 517] width 18 height 9
